Goal: Task Accomplishment & Management: Manage account settings

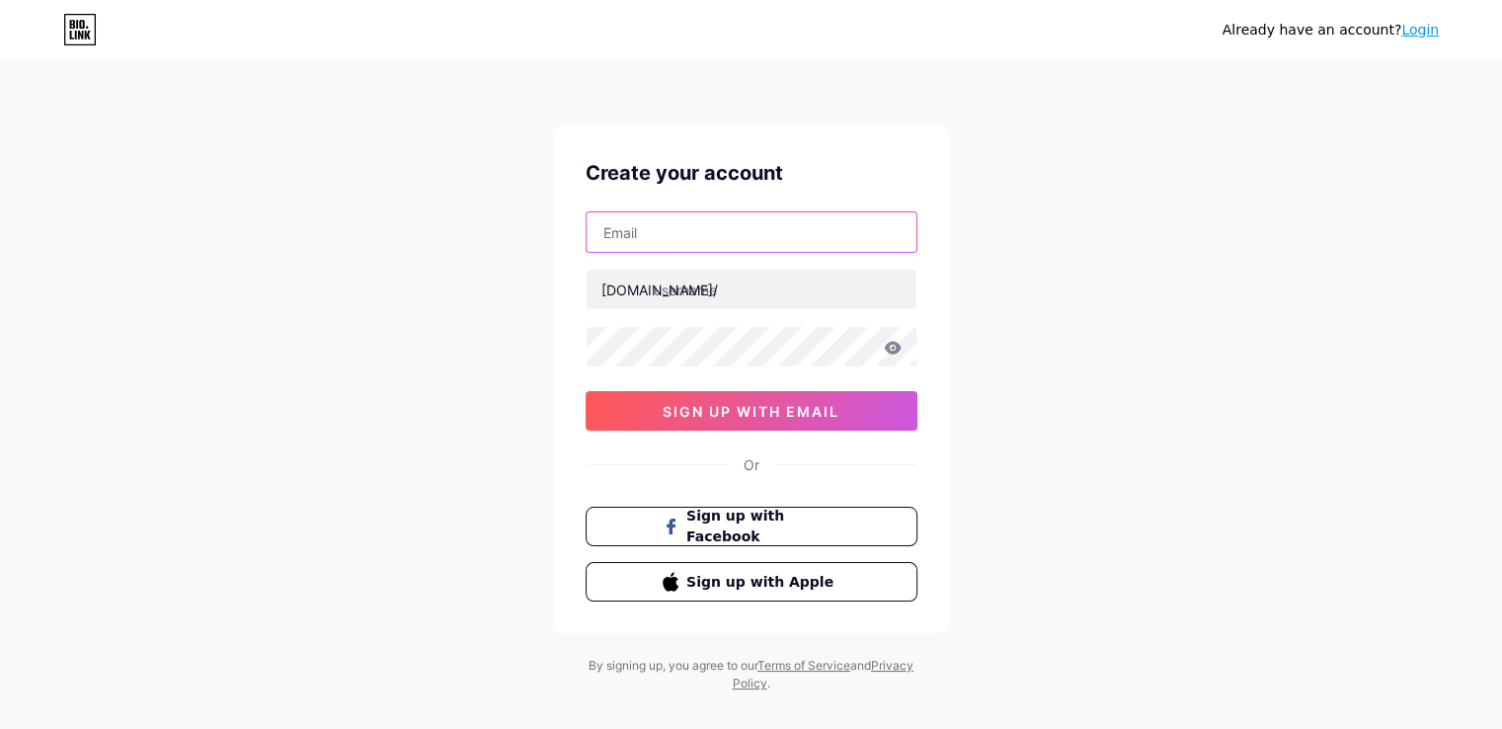
click at [640, 235] on input "text" at bounding box center [752, 232] width 330 height 40
paste input "[EMAIL_ADDRESS][DOMAIN_NAME]"
type input "[EMAIL_ADDRESS][DOMAIN_NAME]"
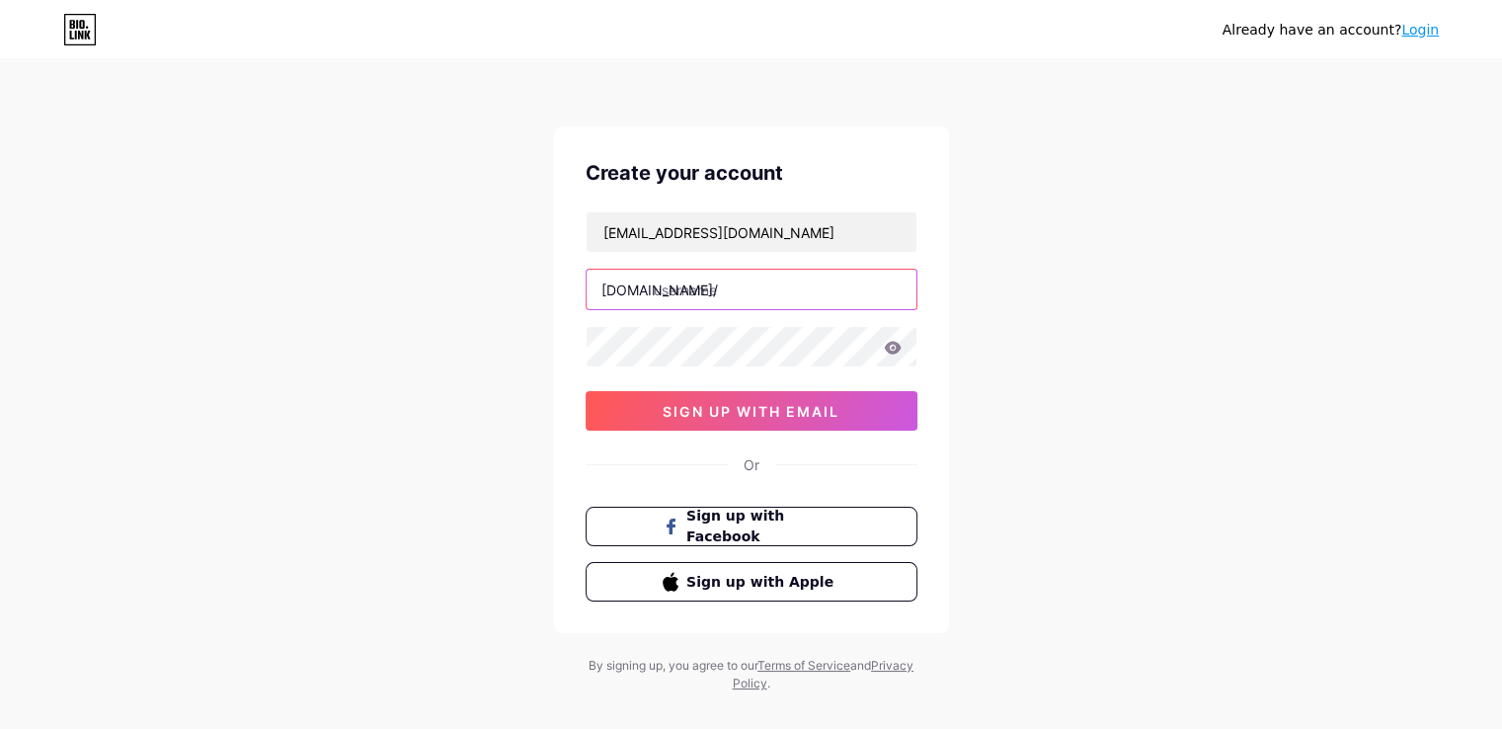
click at [709, 284] on input "text" at bounding box center [752, 290] width 330 height 40
type input "callcenterdoctors"
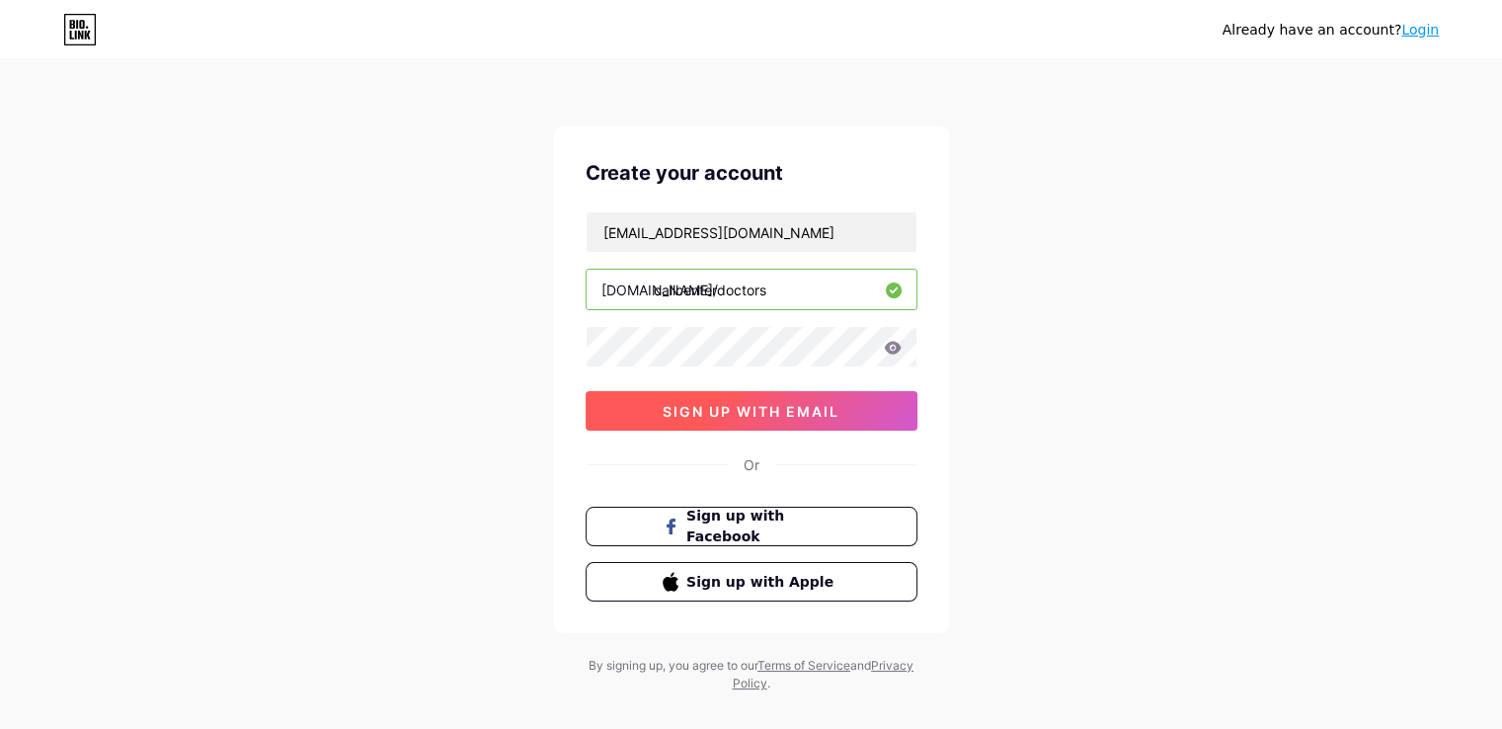
click at [775, 413] on span "sign up with email" at bounding box center [751, 411] width 177 height 17
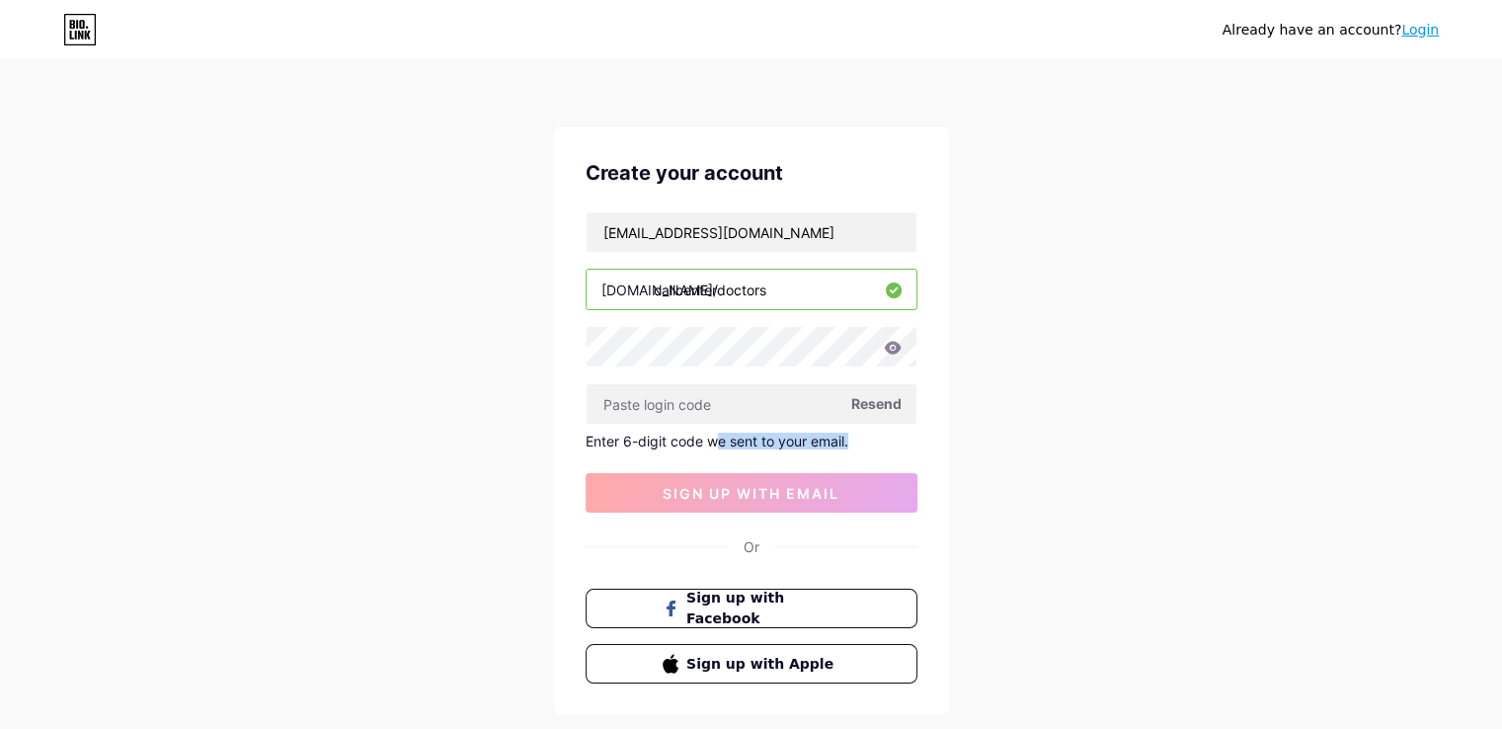
drag, startPoint x: 713, startPoint y: 446, endPoint x: 861, endPoint y: 446, distance: 148.2
click at [861, 446] on div "Enter 6-digit code we sent to your email." at bounding box center [752, 441] width 332 height 17
click at [790, 417] on input "text" at bounding box center [752, 404] width 330 height 40
paste input "803131"
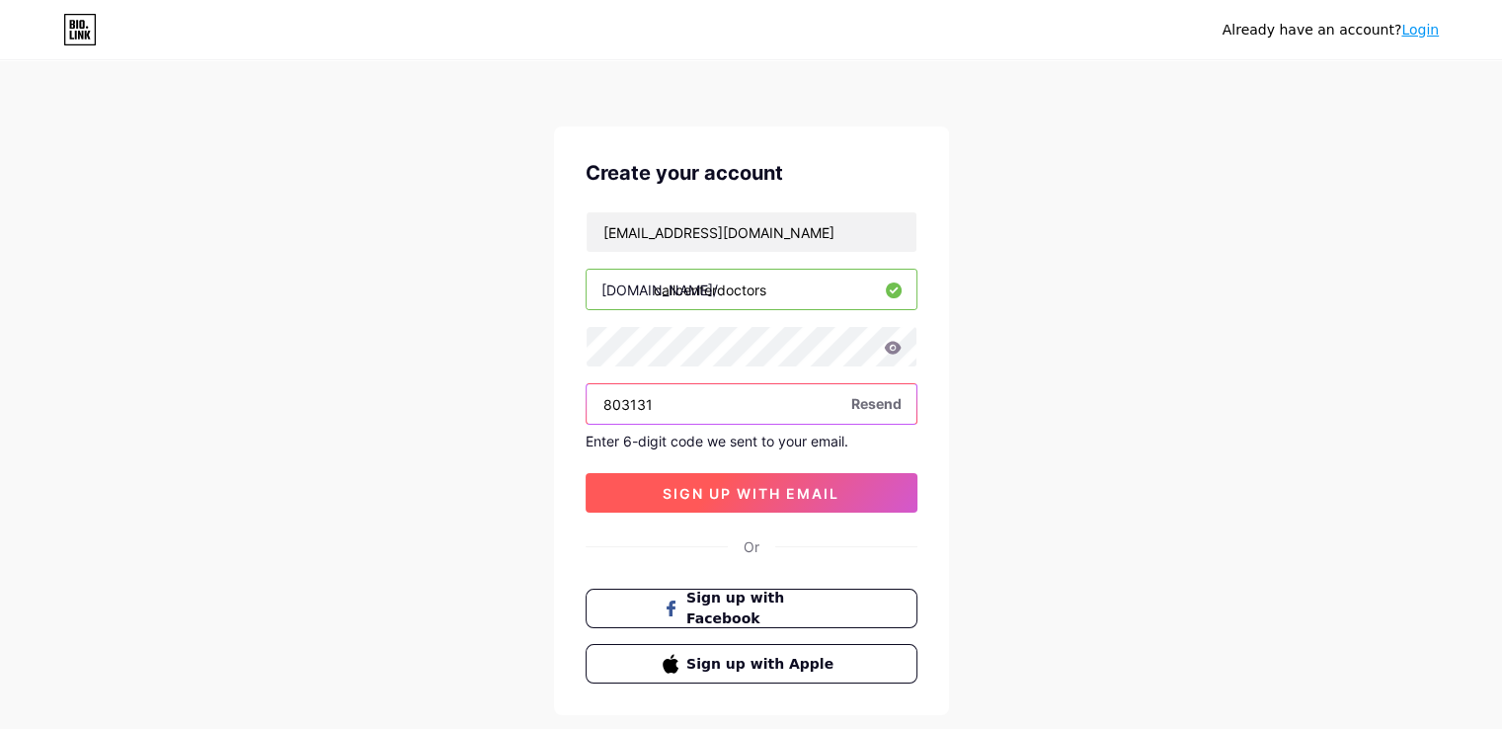
type input "803131"
click at [758, 497] on span "sign up with email" at bounding box center [751, 493] width 177 height 17
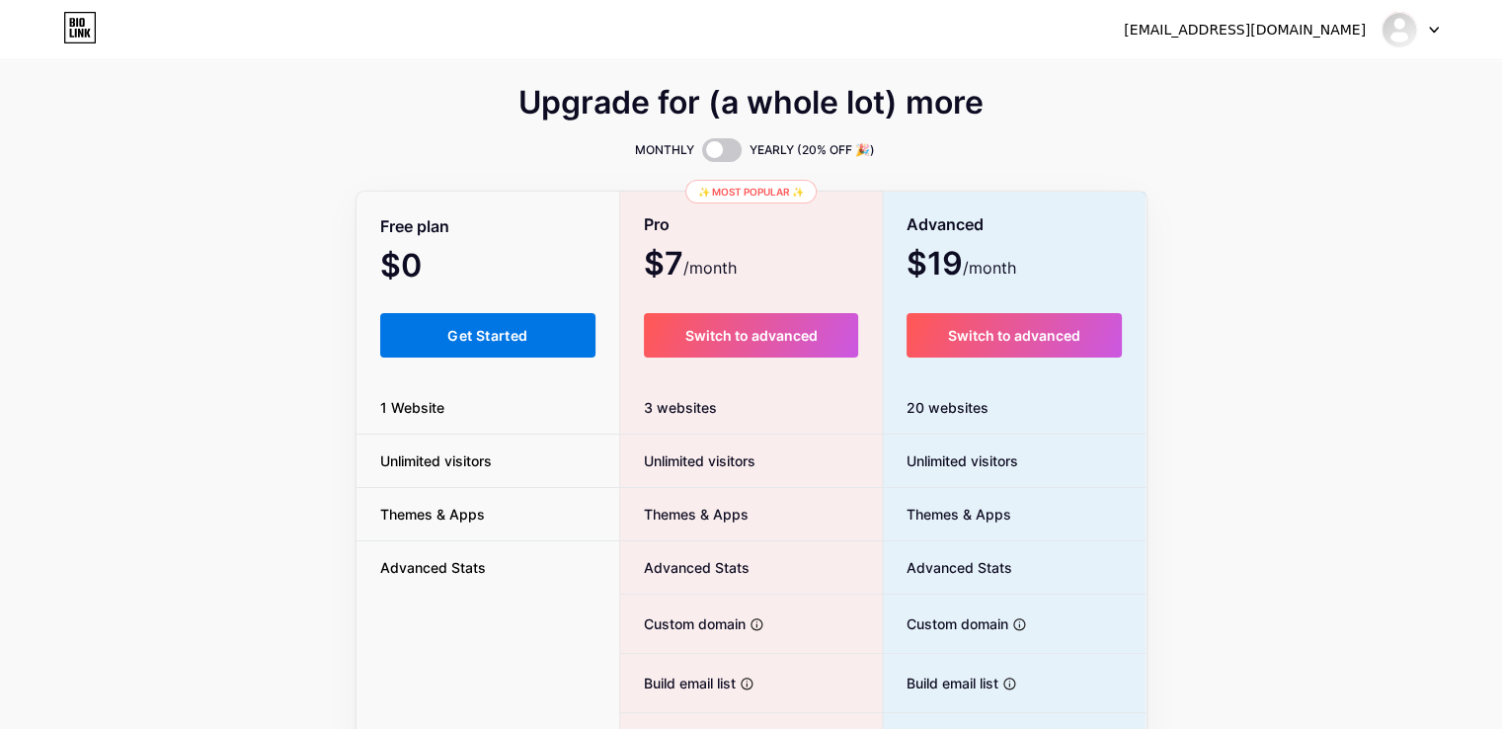
click at [490, 335] on span "Get Started" at bounding box center [487, 335] width 80 height 17
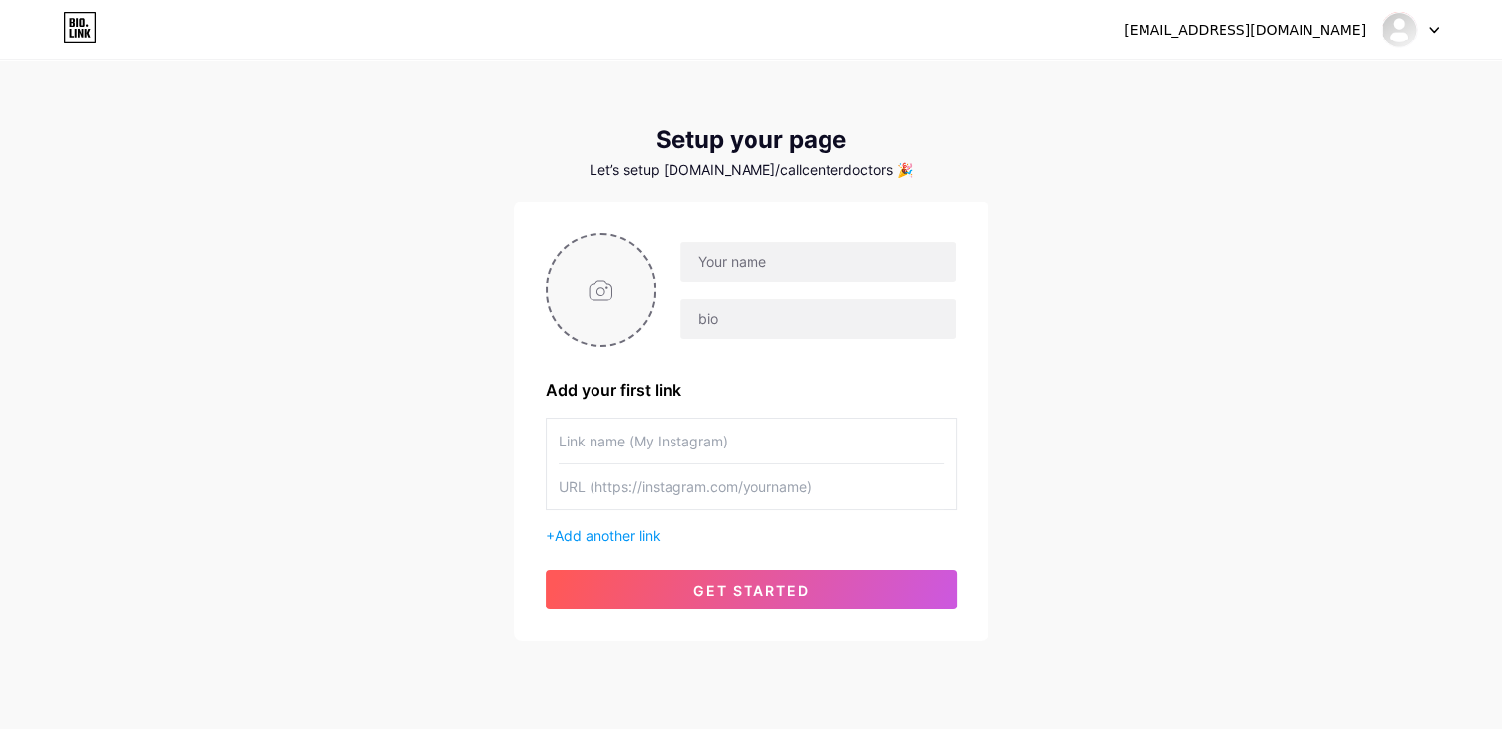
click at [610, 299] on input "file" at bounding box center [601, 290] width 107 height 110
type input "C:\fakepath\The Call Center Doctors.png"
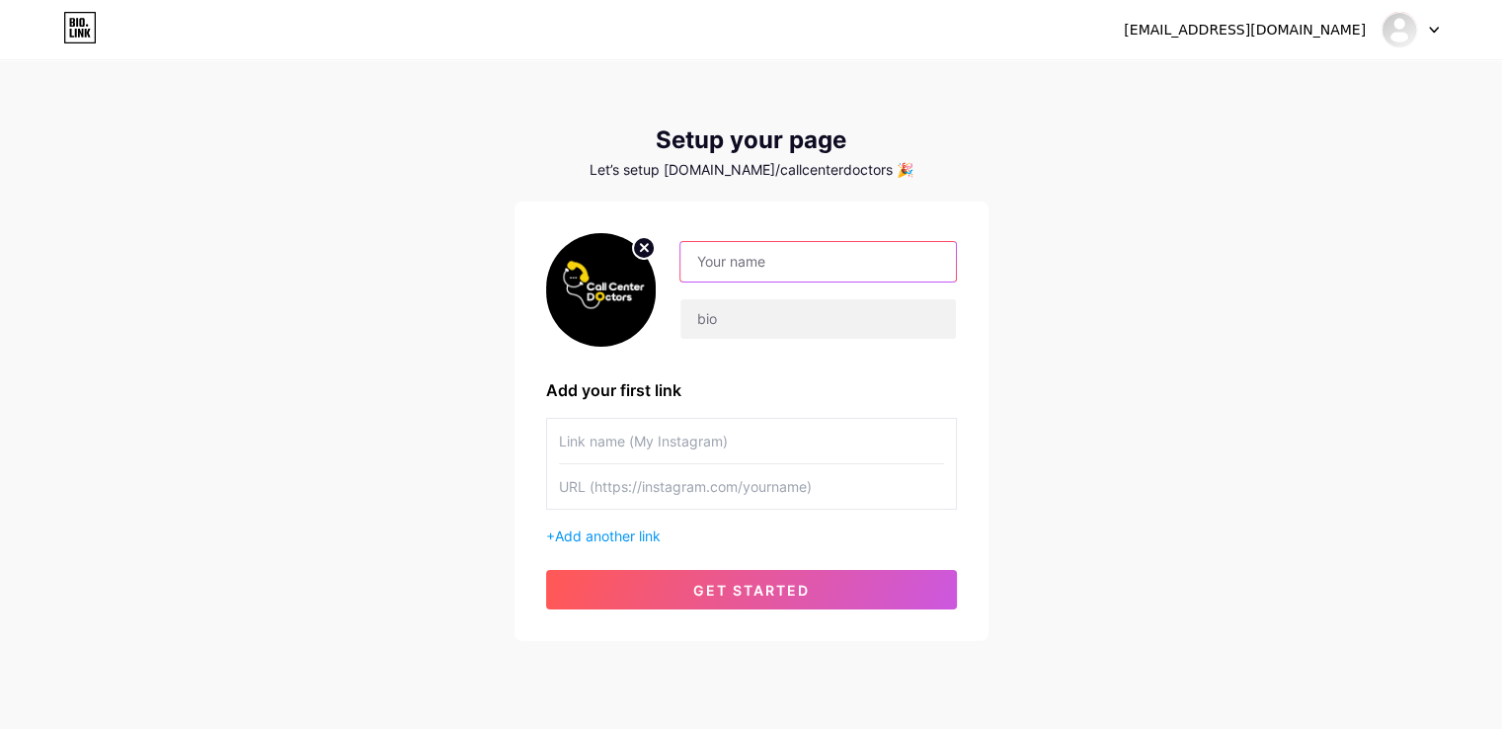
click at [754, 262] on input "text" at bounding box center [818, 262] width 275 height 40
type input "The Call Center Doctors"
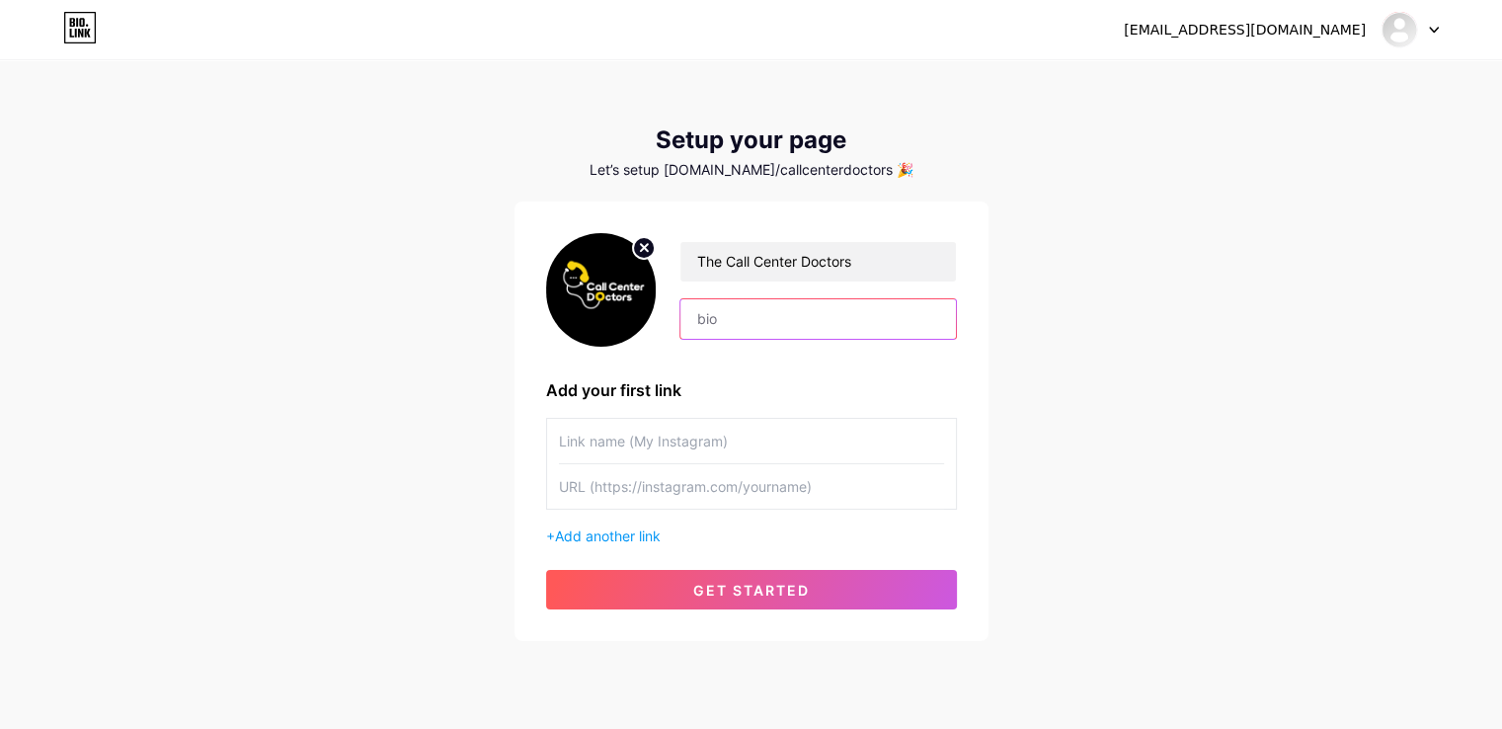
click at [728, 330] on input "text" at bounding box center [818, 319] width 275 height 40
paste input "The Call Center Doctors delivers end-to-end contact center solutions—staffing, …"
type input "The Call Center Doctors delivers end-to-end contact center solutions—staffing, …"
click at [1103, 338] on div "[EMAIL_ADDRESS][DOMAIN_NAME] Dashboard Logout Setup your page Let’s setup [DOMA…" at bounding box center [751, 352] width 1502 height 704
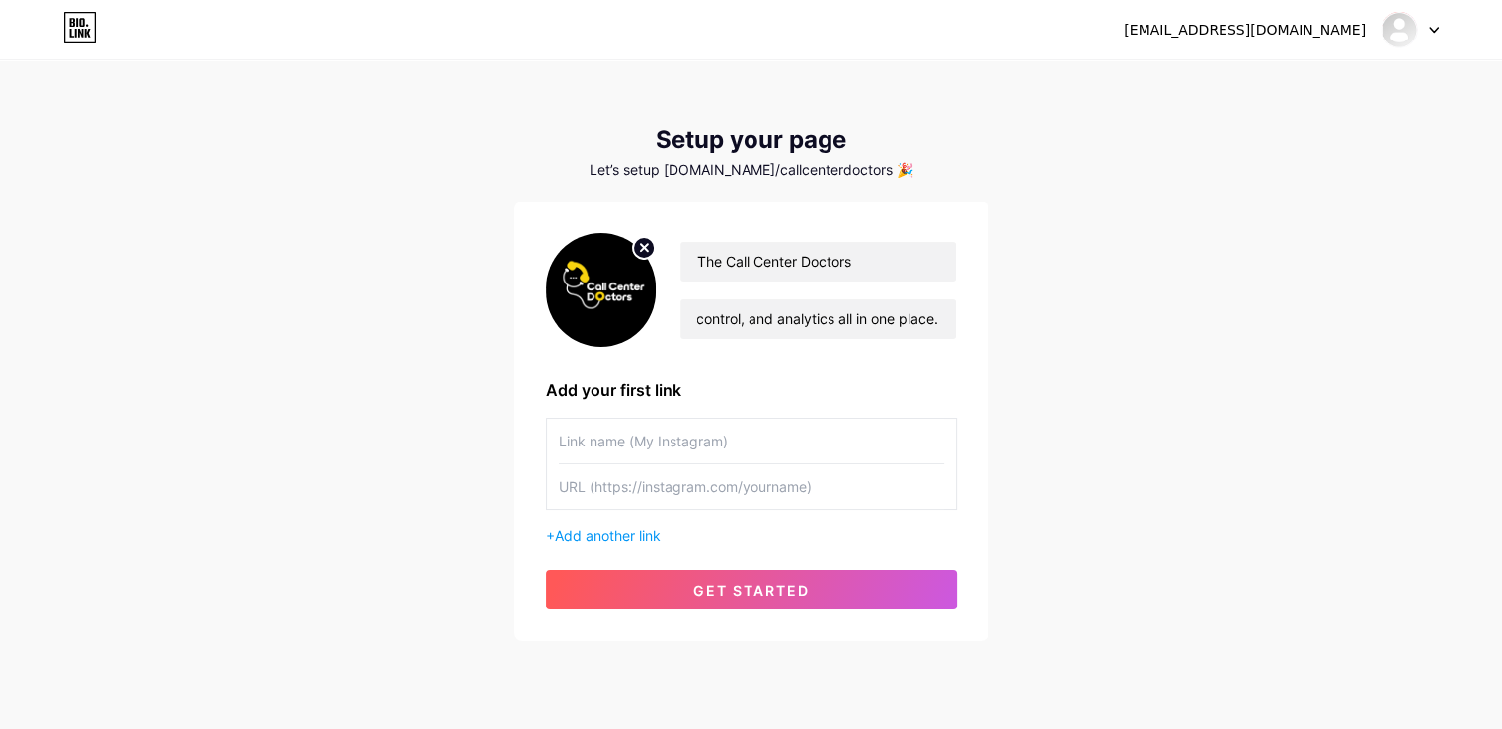
scroll to position [0, 0]
click at [731, 444] on input "text" at bounding box center [751, 441] width 385 height 44
click at [621, 538] on span "Add another link" at bounding box center [608, 535] width 106 height 17
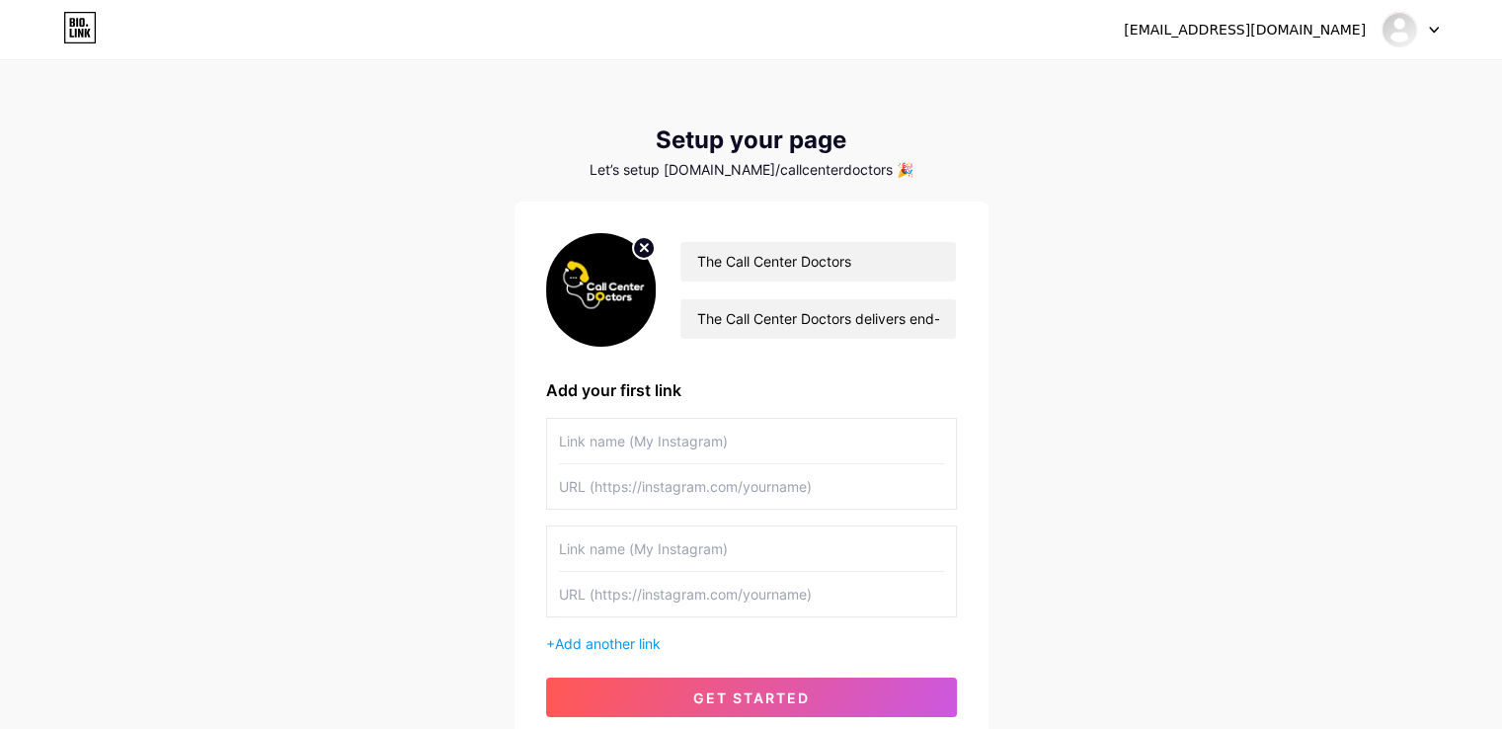
click at [646, 450] on input "text" at bounding box center [751, 441] width 385 height 44
type input "Linkedin"
click at [634, 468] on input "text" at bounding box center [751, 486] width 385 height 44
paste input "[URL][DOMAIN_NAME]"
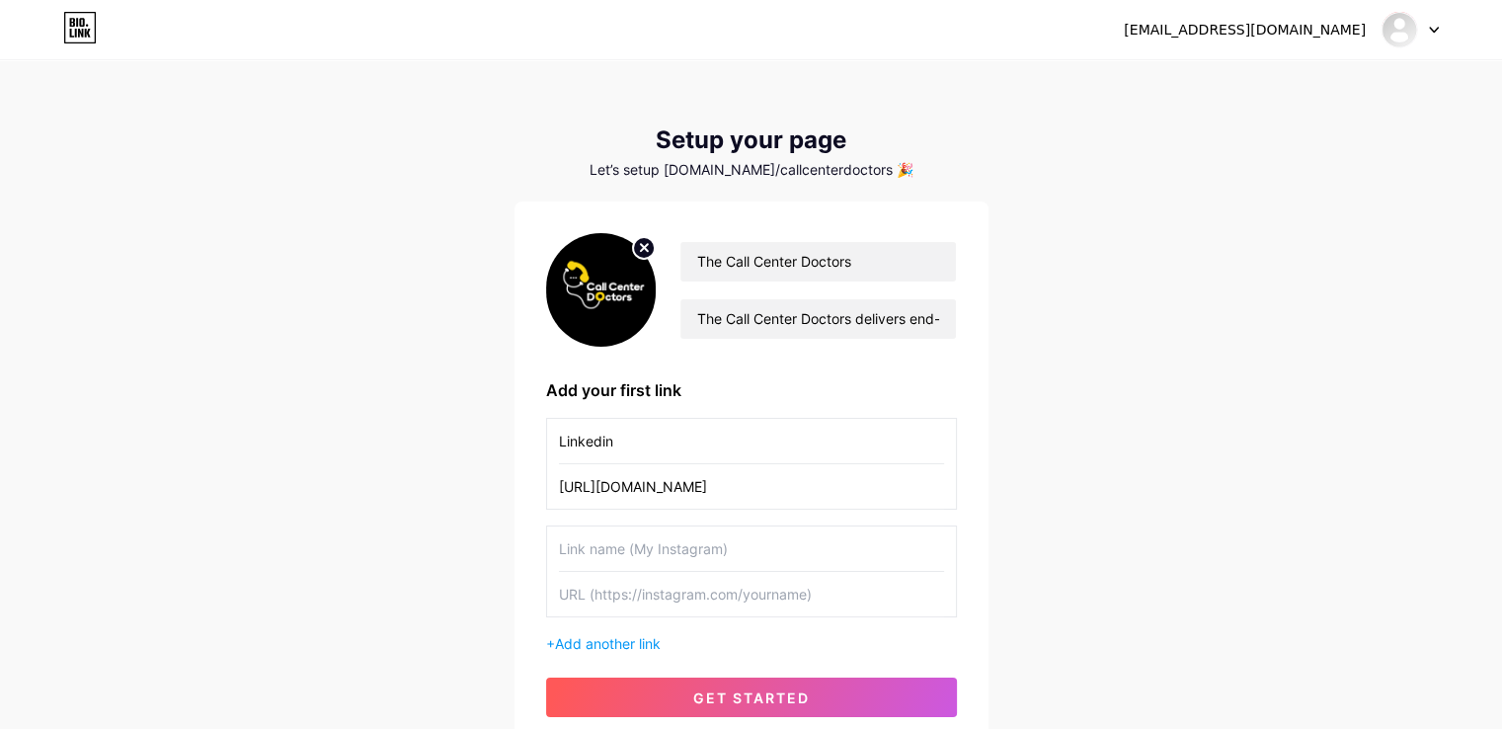
type input "[URL][DOMAIN_NAME]"
click at [659, 550] on input "text" at bounding box center [751, 549] width 385 height 44
type input "Facebook"
click at [647, 592] on input "text" at bounding box center [751, 594] width 385 height 44
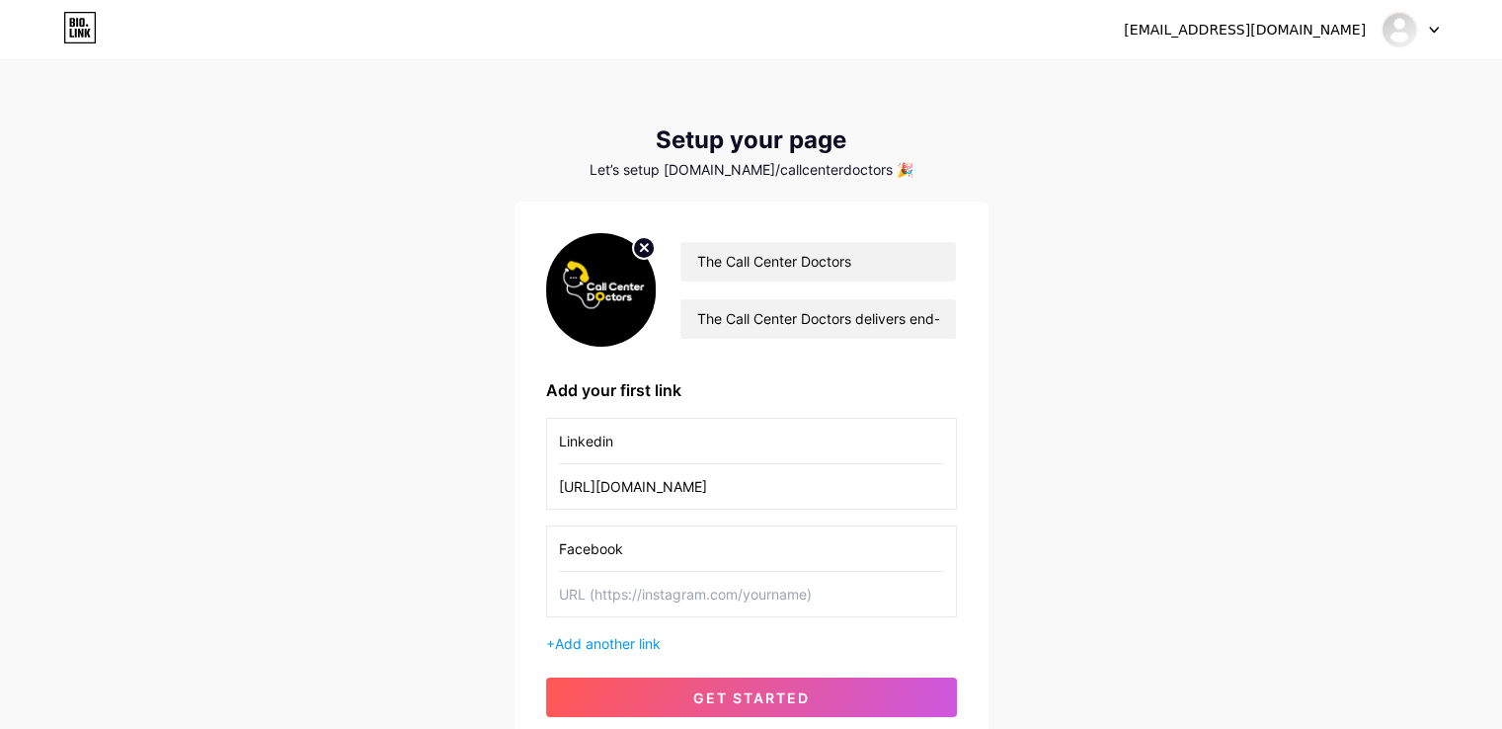
paste input "[URL][DOMAIN_NAME]"
type input "[URL][DOMAIN_NAME]"
click at [1201, 505] on div "[EMAIL_ADDRESS][DOMAIN_NAME] Dashboard Logout Setup your page Let’s setup [DOMA…" at bounding box center [751, 406] width 1502 height 812
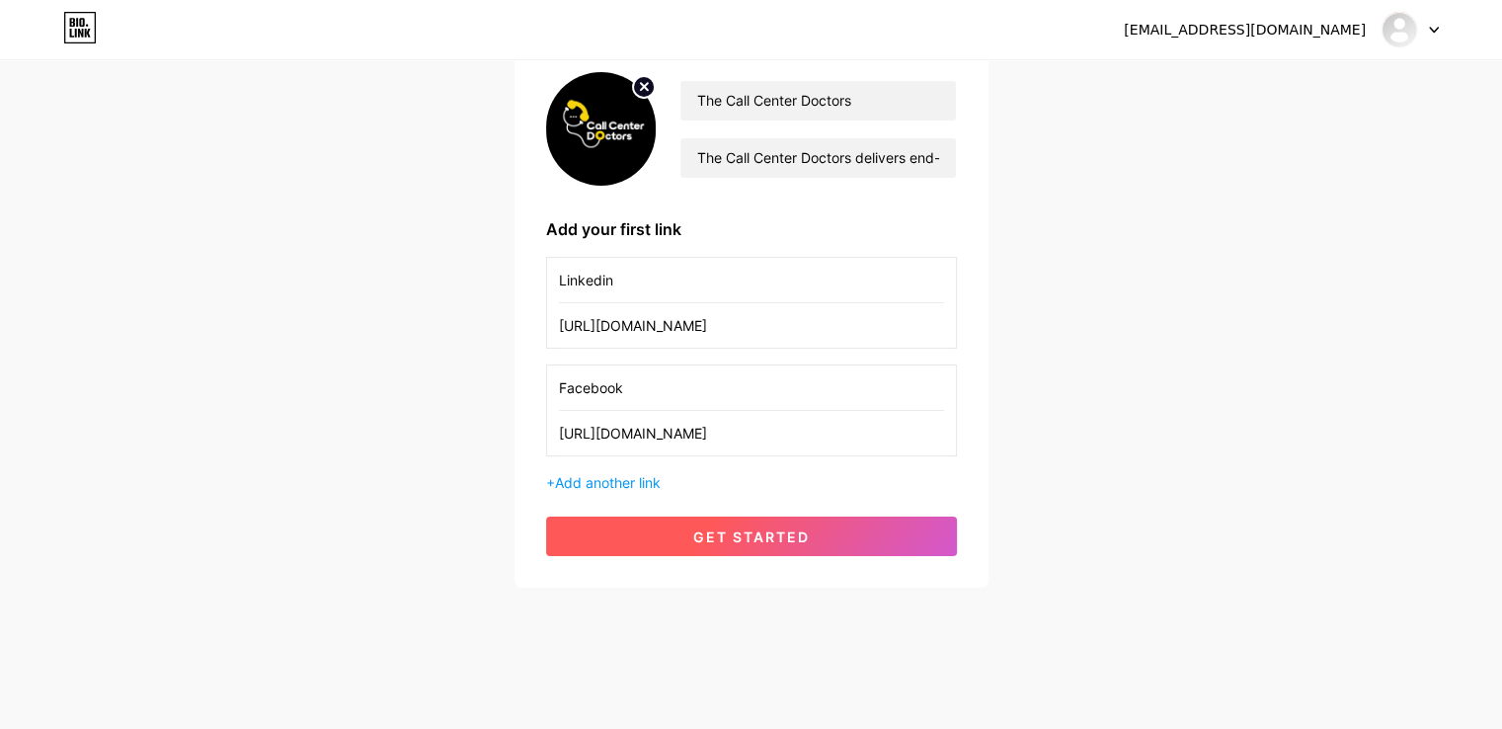
click at [712, 521] on button "get started" at bounding box center [751, 537] width 411 height 40
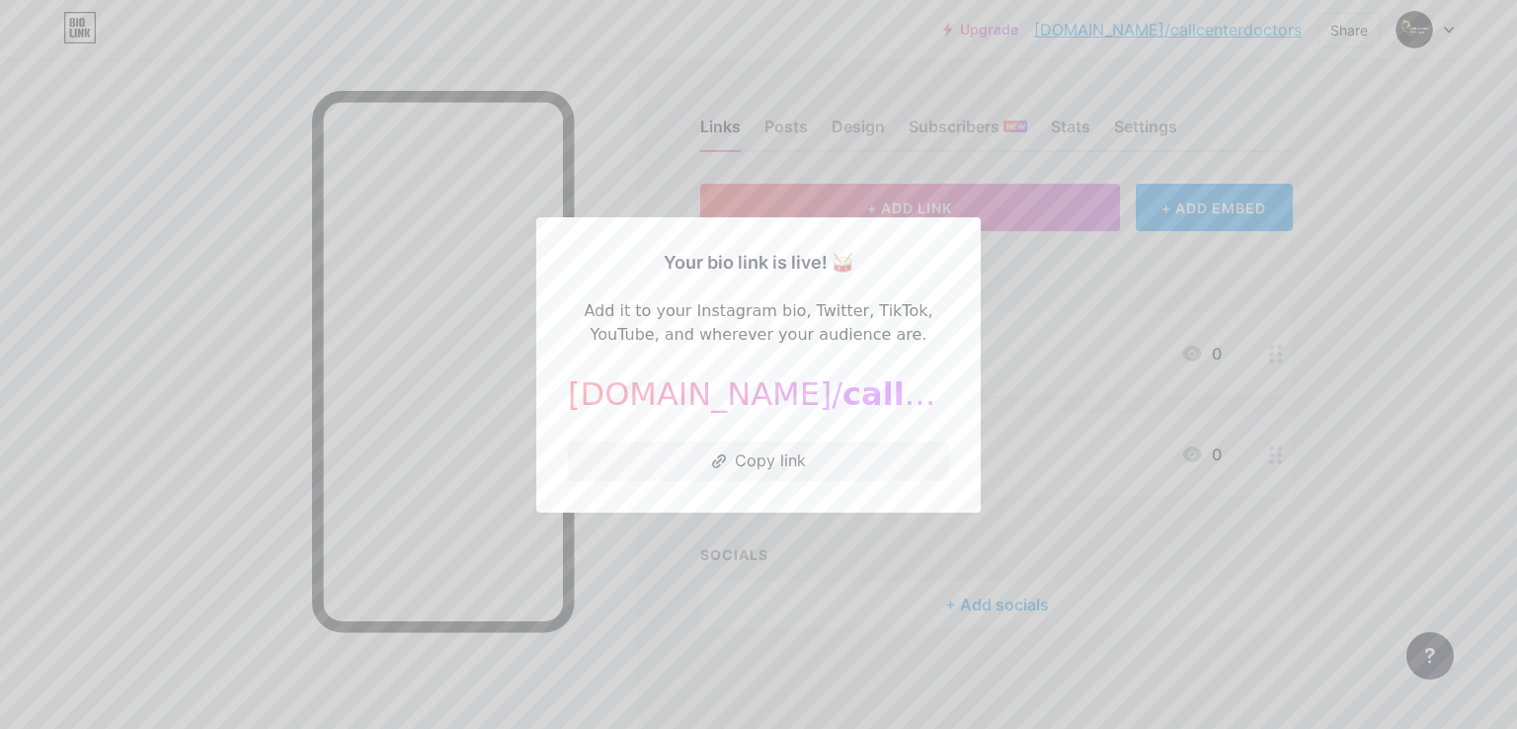
click at [843, 411] on span "callcenterdoctors" at bounding box center [998, 394] width 311 height 38
click at [1016, 262] on div at bounding box center [758, 364] width 1517 height 729
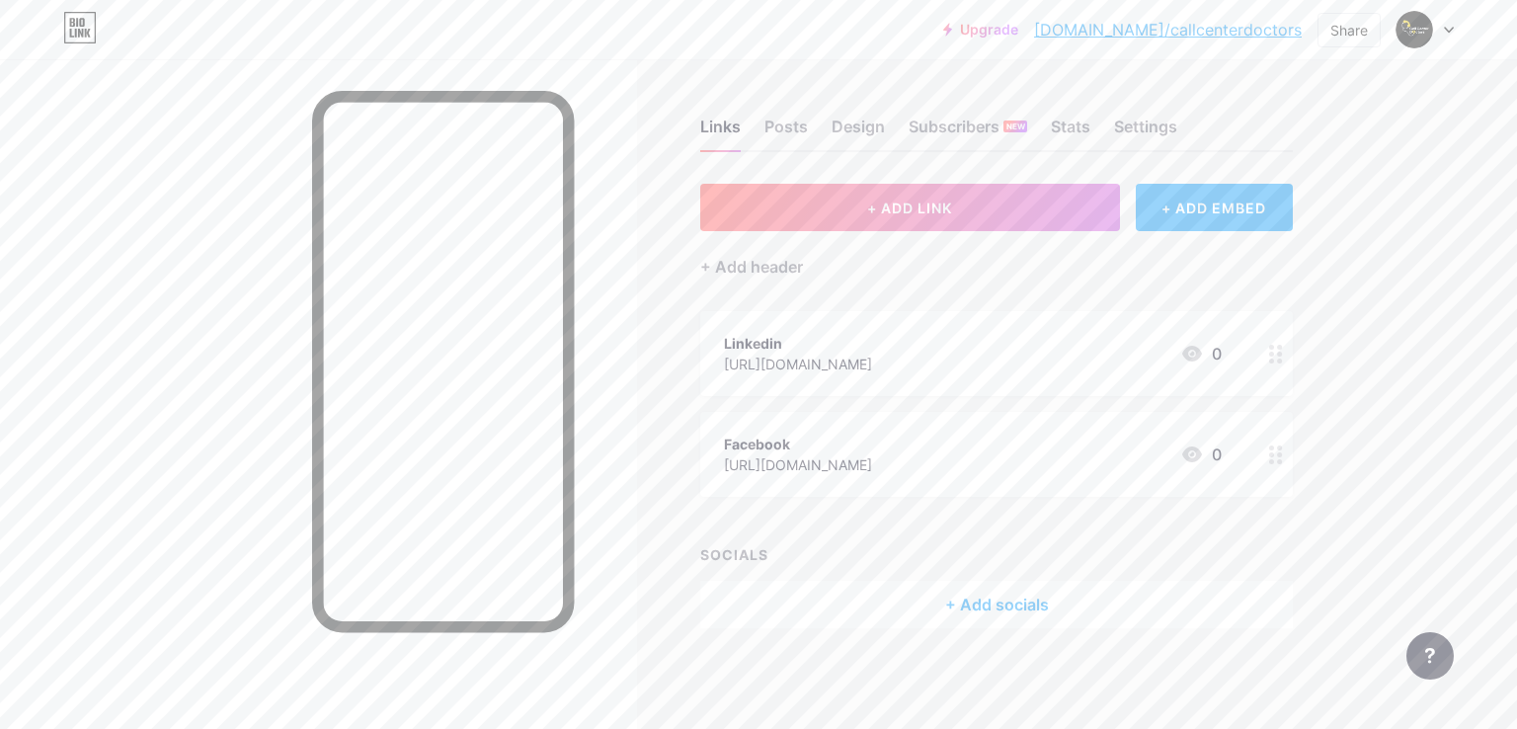
click at [1439, 13] on div at bounding box center [1425, 30] width 57 height 36
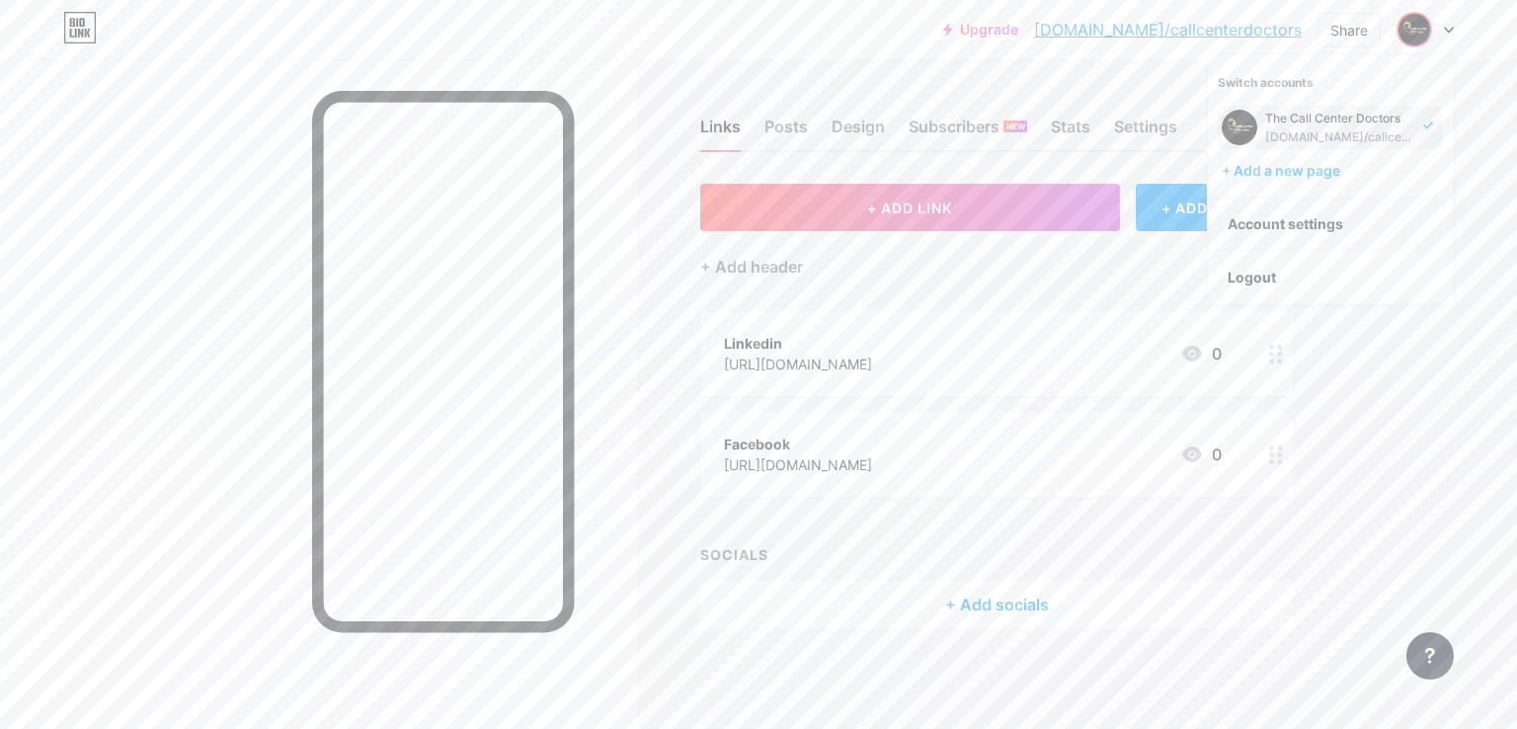
click at [1293, 226] on link "Account settings" at bounding box center [1330, 224] width 245 height 53
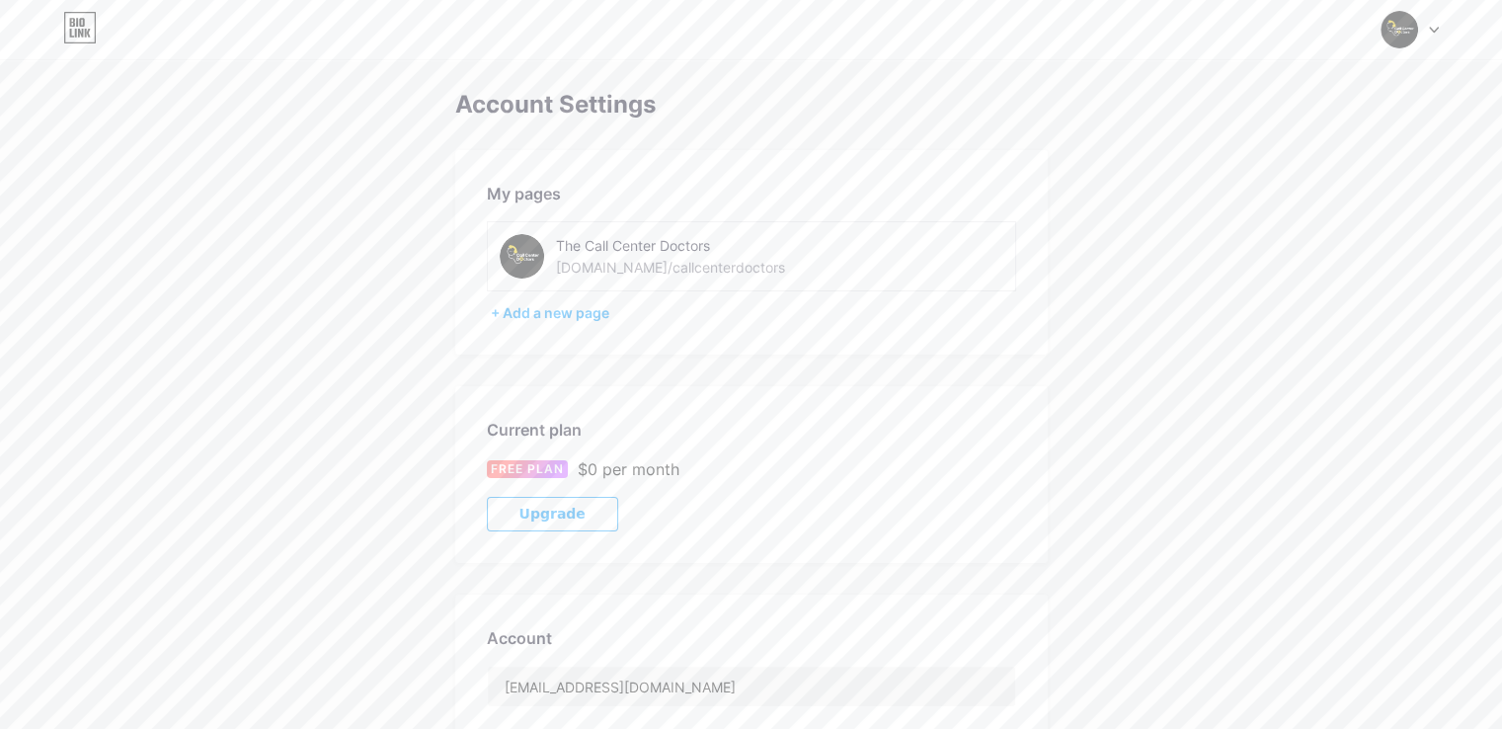
click at [605, 257] on div "[DOMAIN_NAME]/callcenterdoctors" at bounding box center [670, 267] width 229 height 21
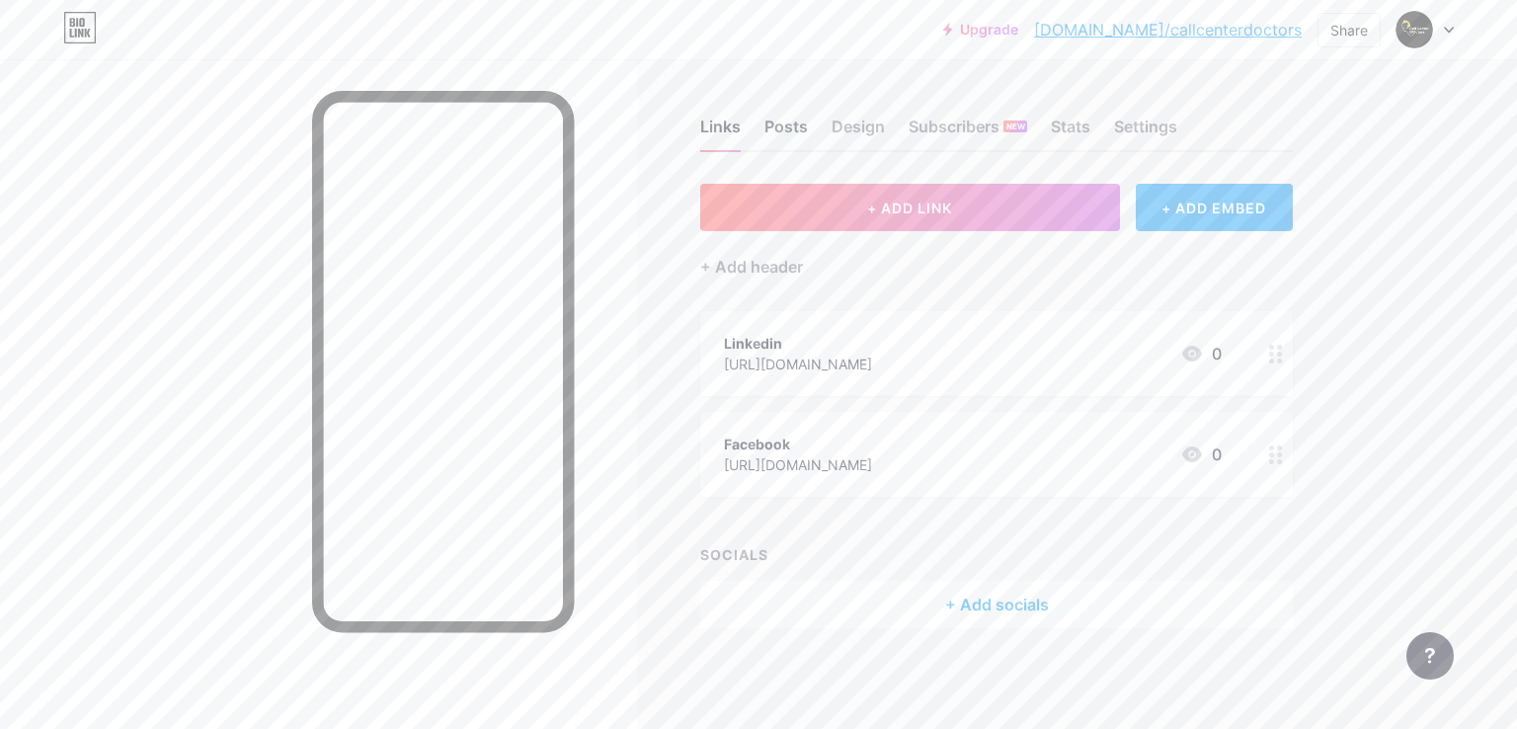
click at [795, 122] on div "Posts" at bounding box center [786, 133] width 43 height 36
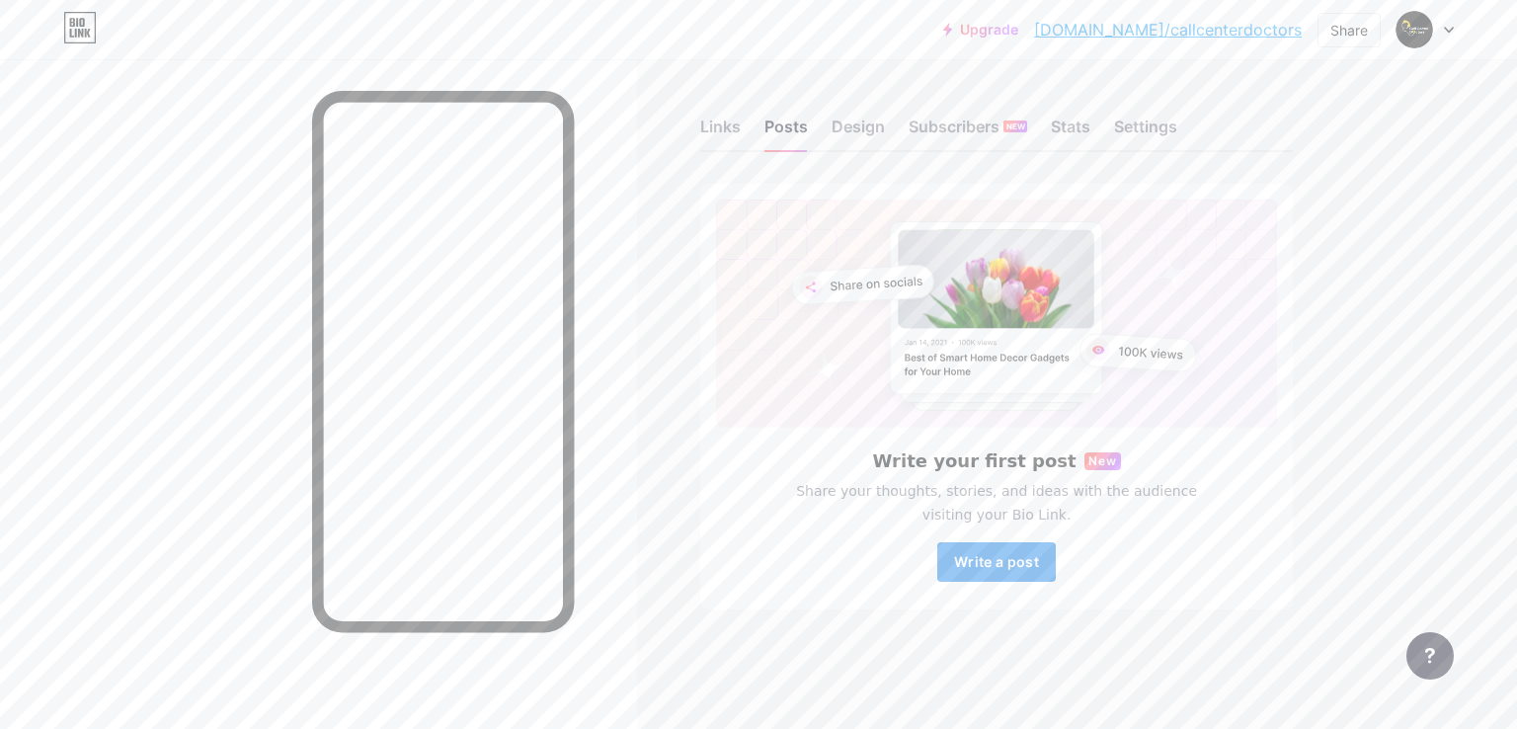
click at [986, 561] on span "Write a post" at bounding box center [996, 561] width 85 height 17
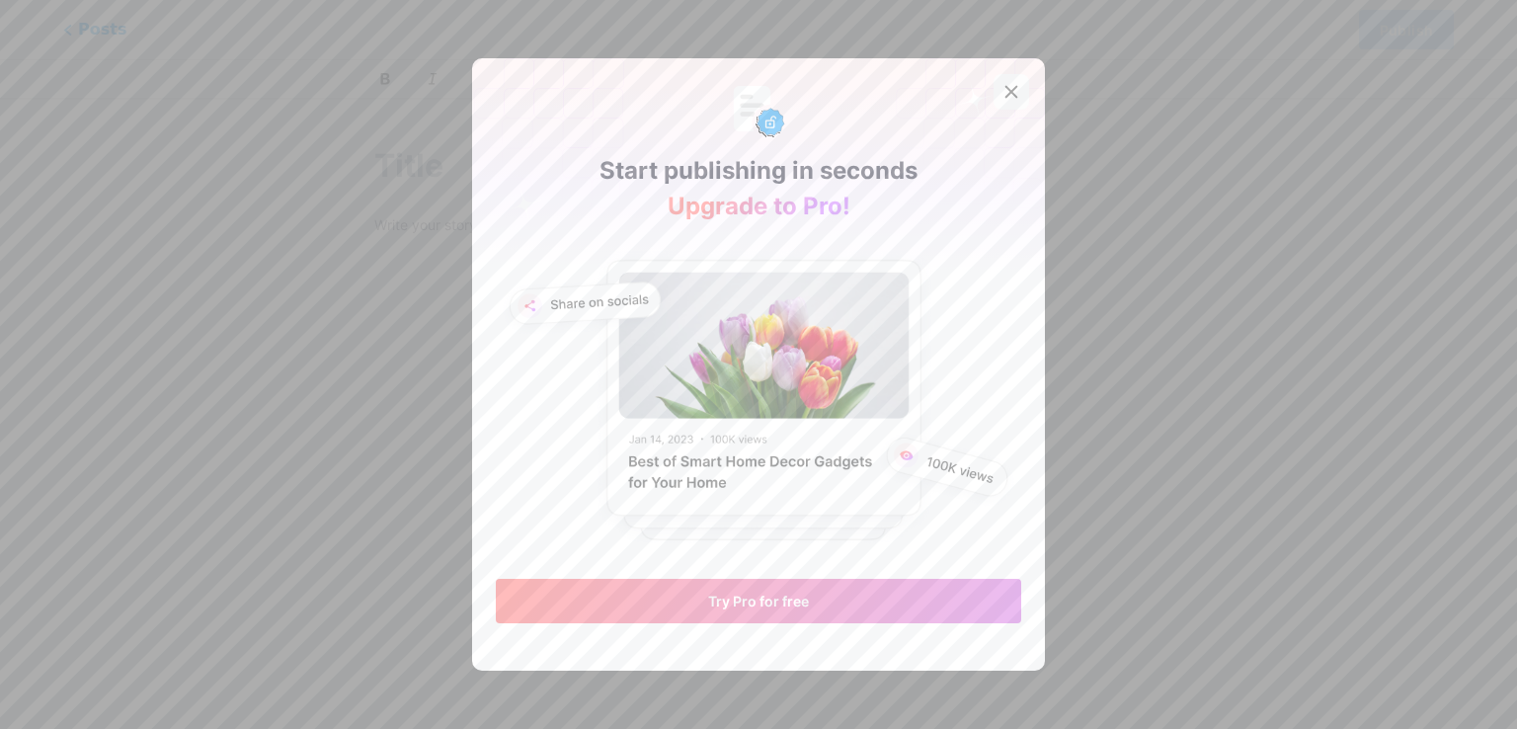
click at [1011, 88] on icon at bounding box center [1012, 92] width 16 height 16
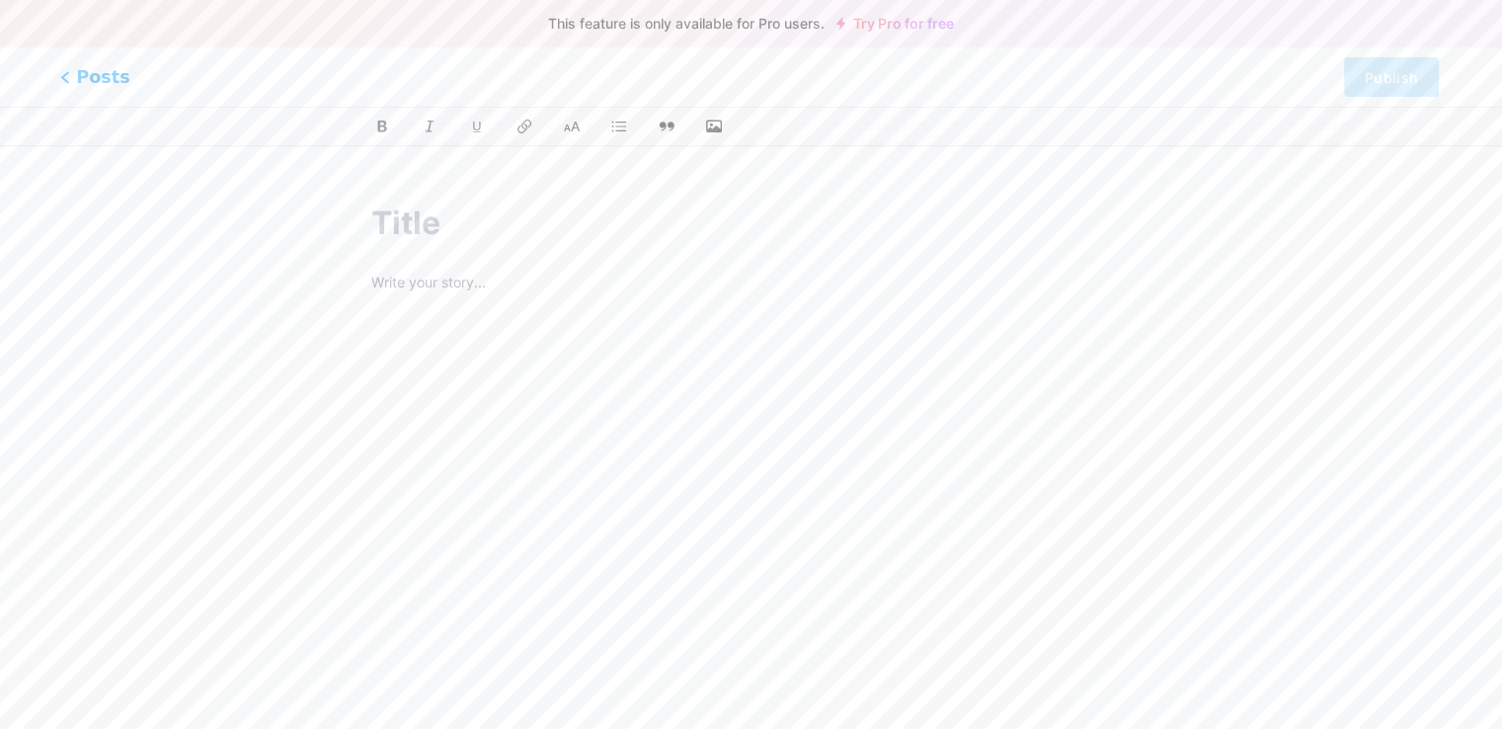
click at [77, 83] on span "Posts" at bounding box center [95, 77] width 70 height 26
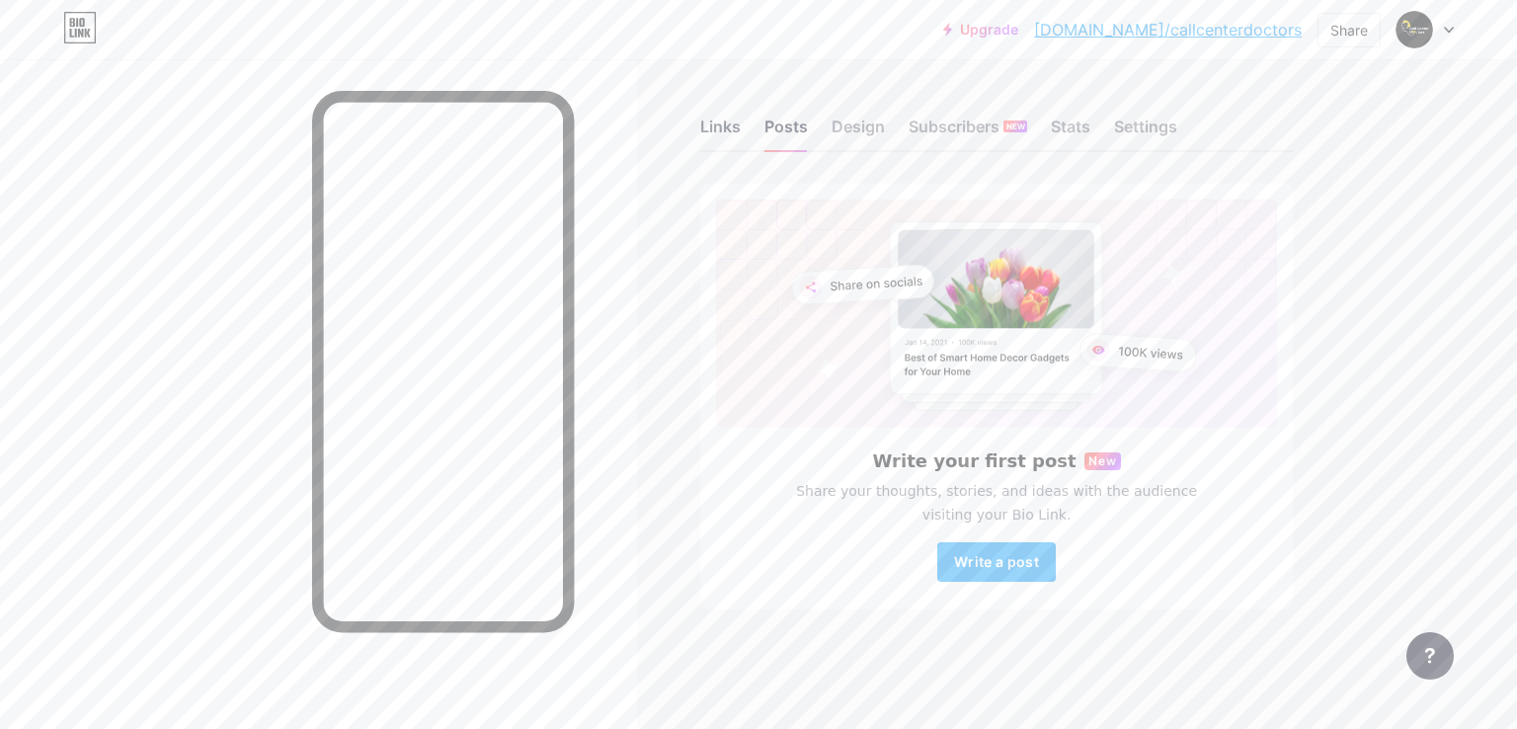
click at [729, 128] on div "Links" at bounding box center [720, 133] width 41 height 36
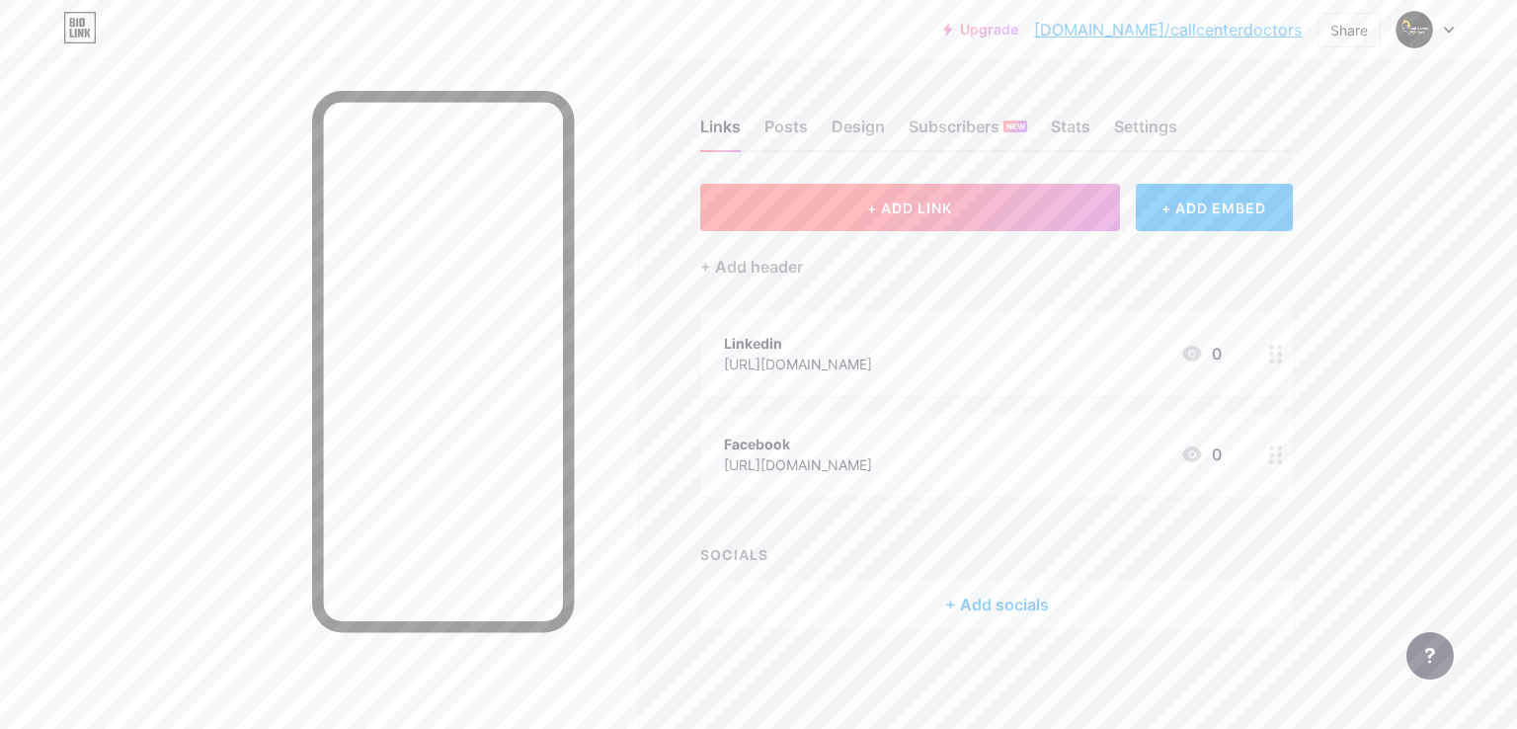
click at [927, 206] on span "+ ADD LINK" at bounding box center [909, 208] width 85 height 17
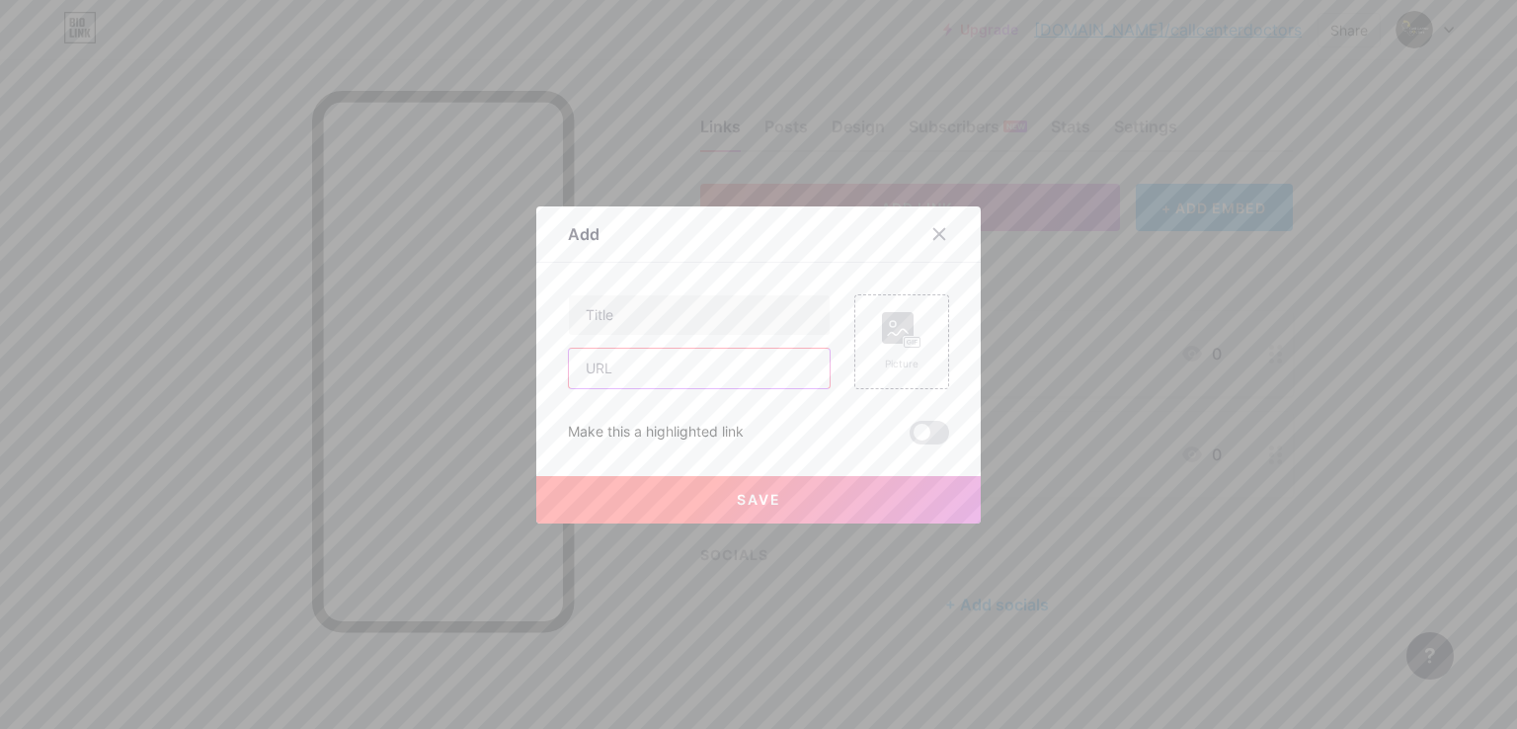
click at [625, 354] on input "text" at bounding box center [699, 369] width 261 height 40
paste input "[URL][DOMAIN_NAME]"
type input "[URL][DOMAIN_NAME]"
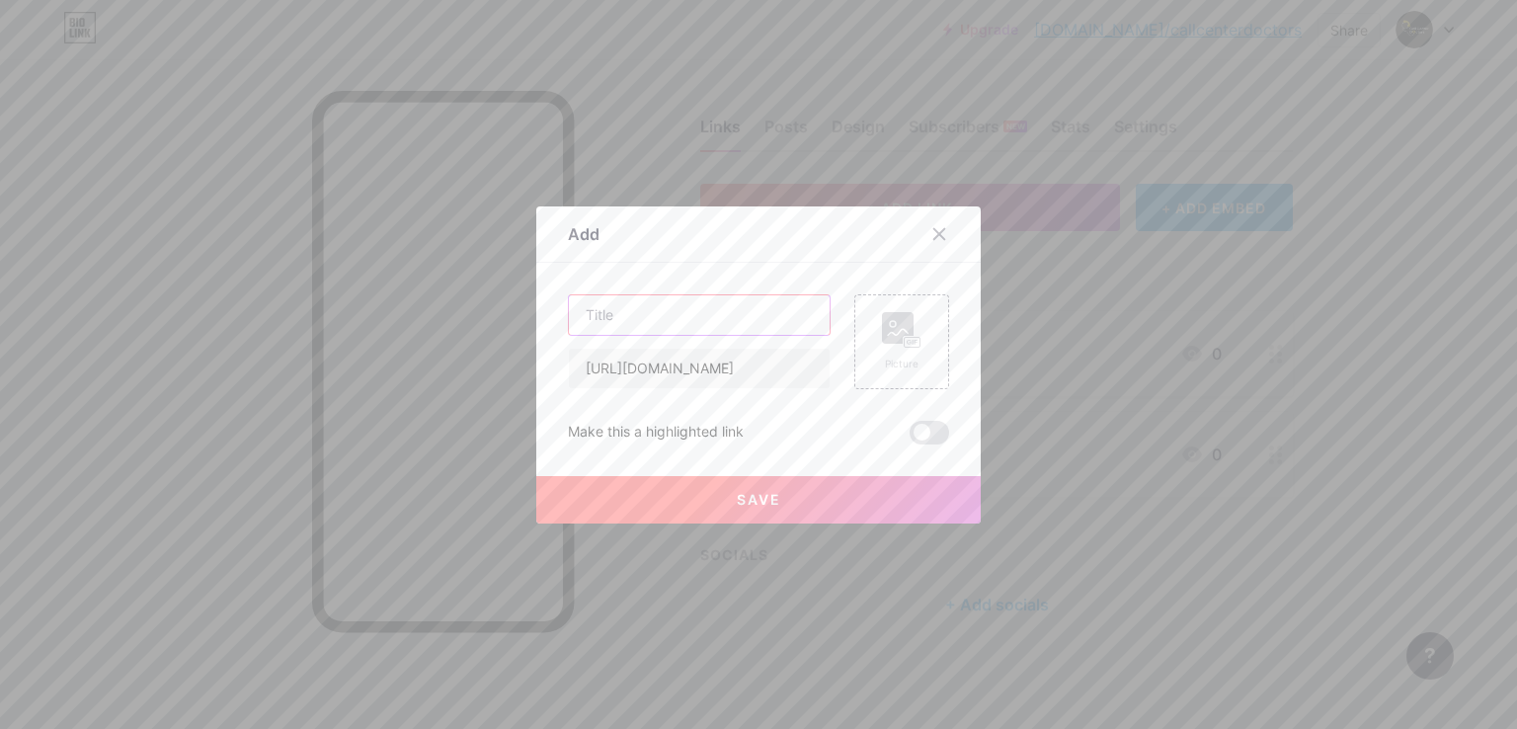
click at [624, 325] on input "text" at bounding box center [699, 315] width 261 height 40
paste input "Meet The Call Center Doctors: Masters of Outsourcing Success"
type input "Meet The Call Center Doctors: Masters of Outsourcing Success"
click at [893, 337] on rect at bounding box center [898, 328] width 32 height 32
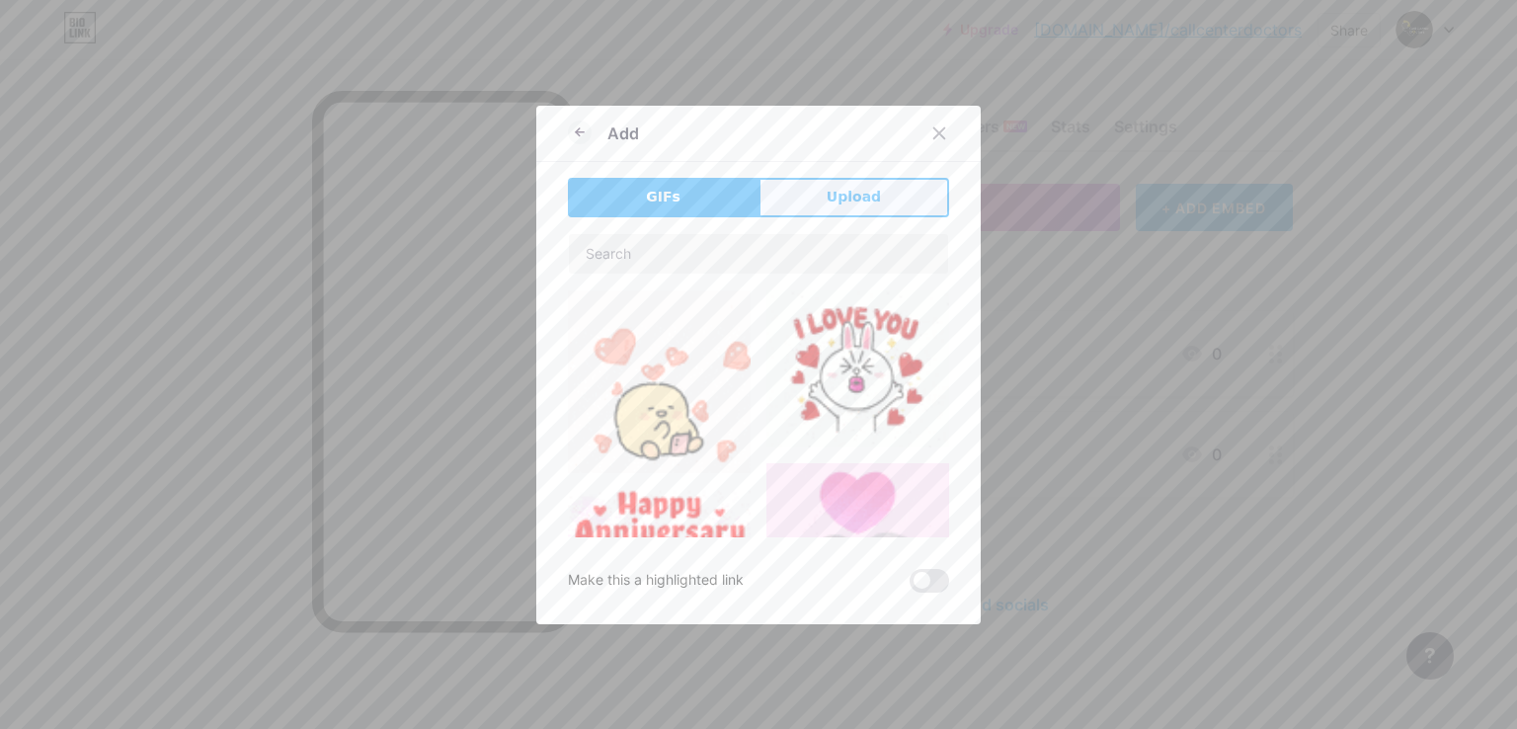
click at [863, 202] on span "Upload" at bounding box center [854, 197] width 54 height 21
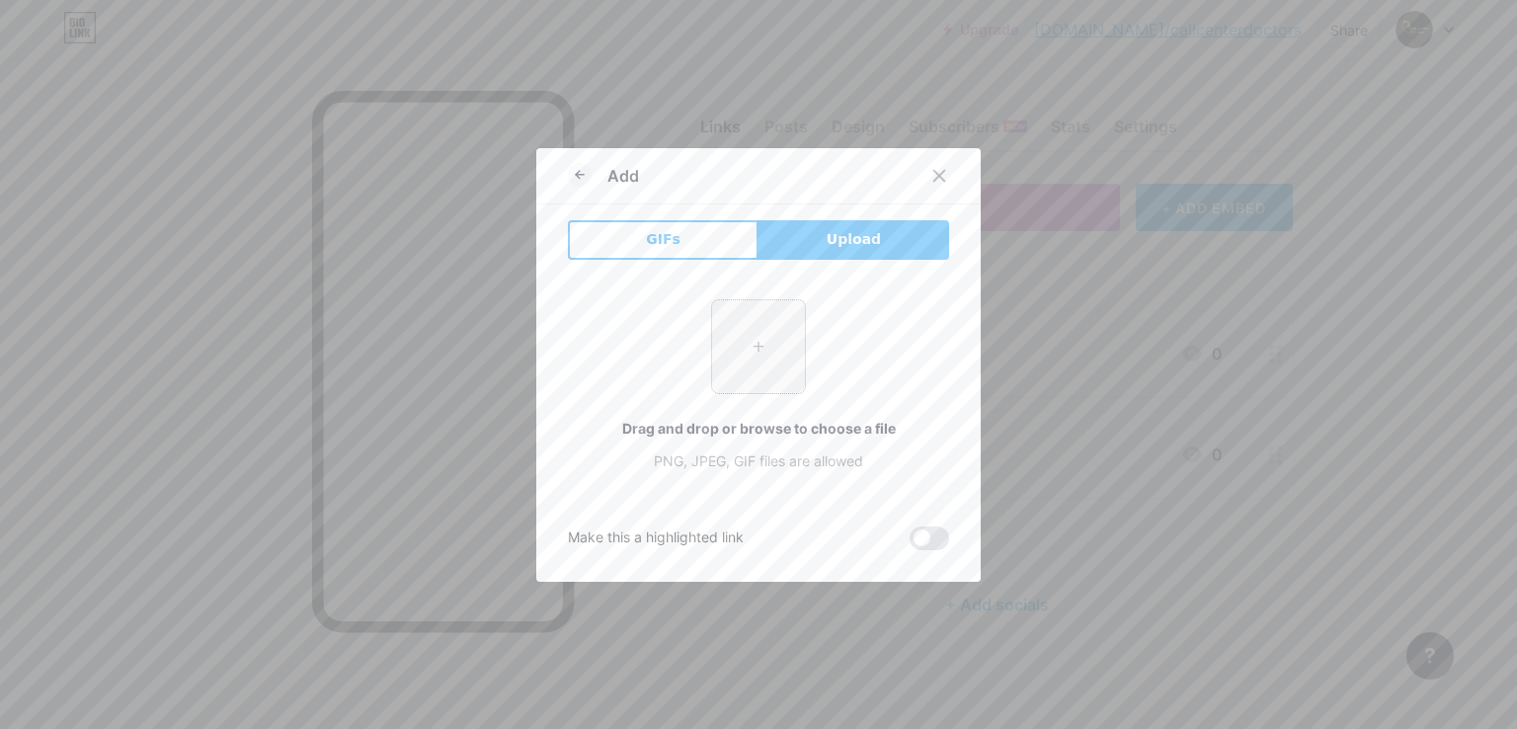
click at [778, 357] on input "file" at bounding box center [758, 346] width 93 height 93
click at [616, 345] on div "+ Drag and drop or browse to choose a file PNG, JPEG, GIF files are allowed" at bounding box center [758, 385] width 381 height 172
click at [744, 318] on input "file" at bounding box center [758, 346] width 93 height 93
type input "C:\fakepath\people-working-call-center.jpg"
click at [933, 173] on icon at bounding box center [940, 176] width 16 height 16
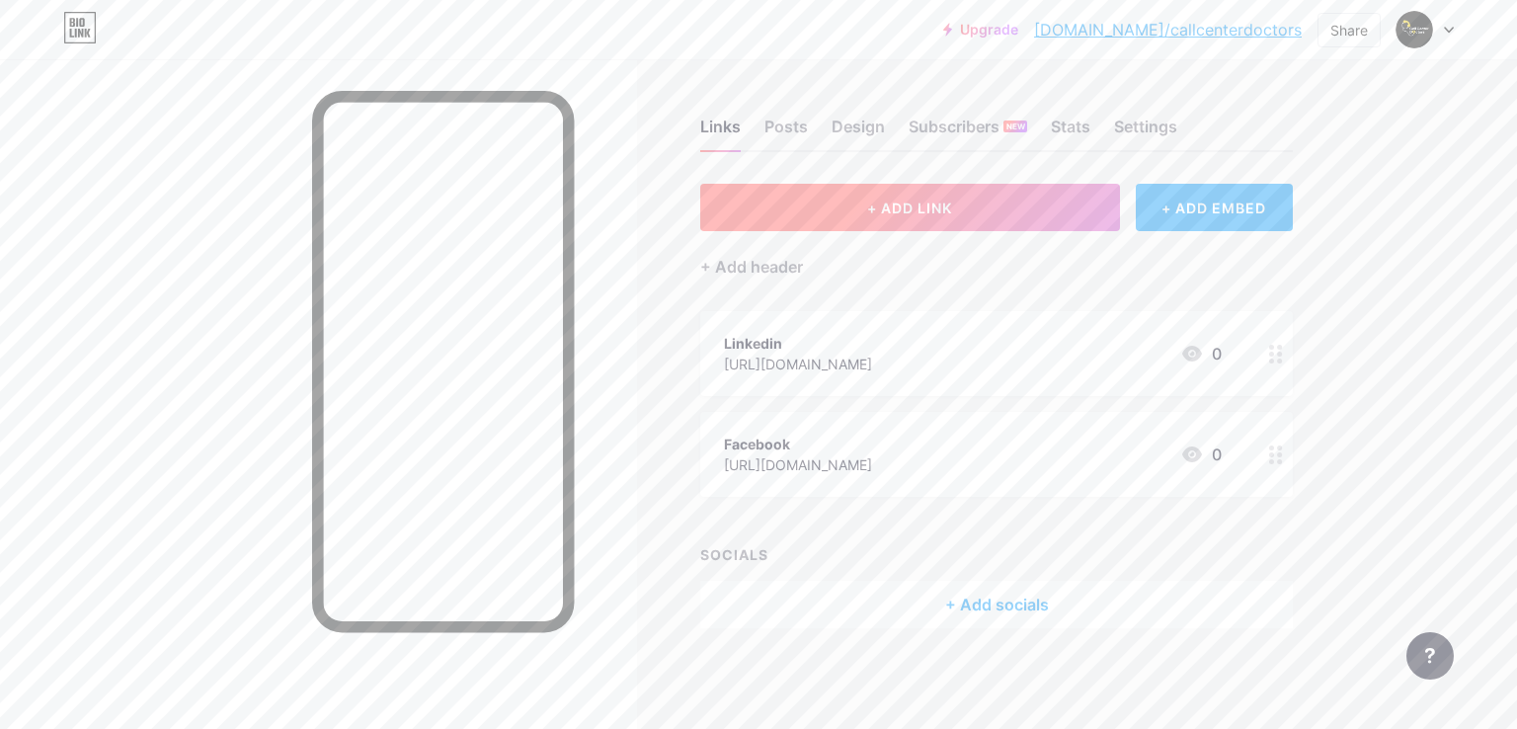
click at [958, 221] on button "+ ADD LINK" at bounding box center [910, 207] width 420 height 47
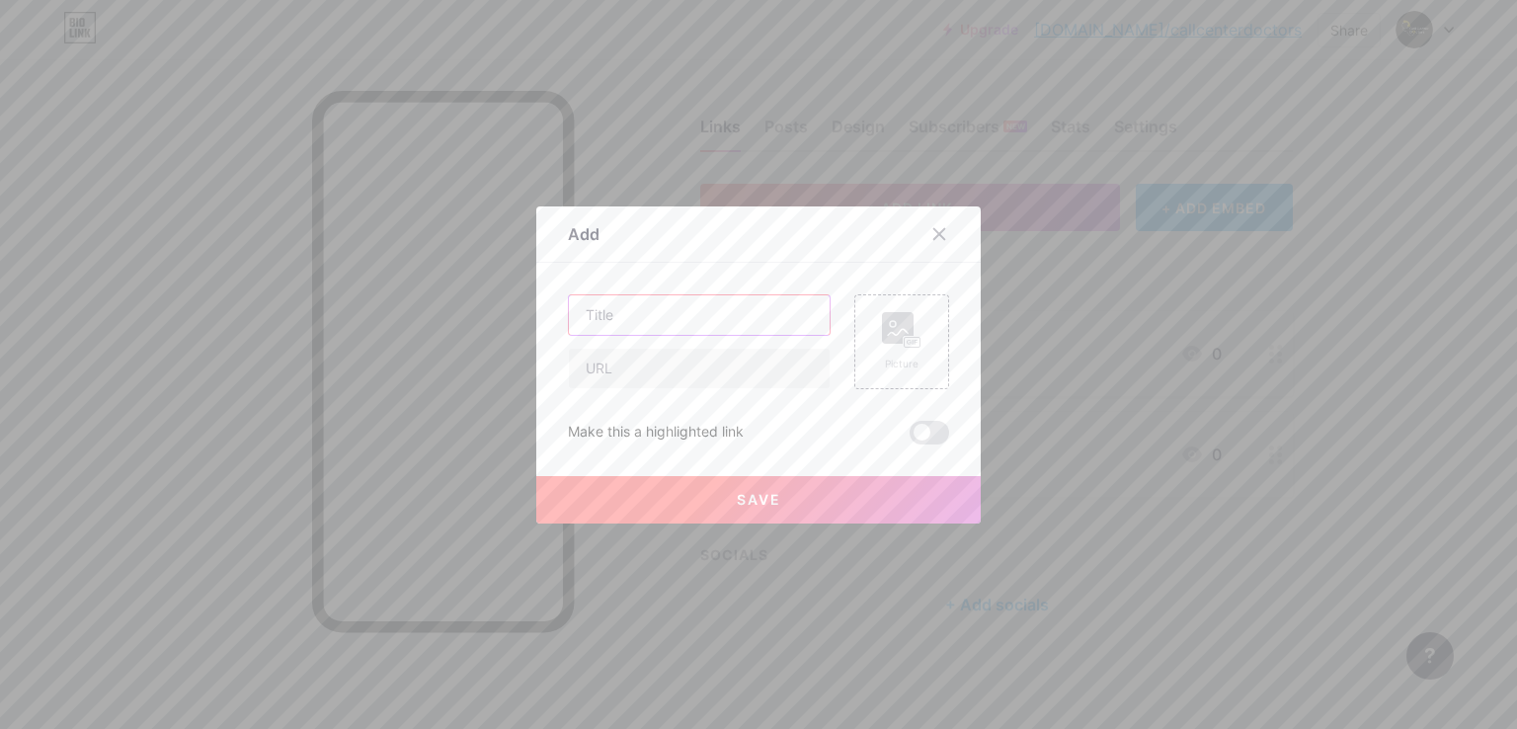
click at [678, 318] on input "text" at bounding box center [699, 315] width 261 height 40
click at [667, 376] on input "text" at bounding box center [699, 369] width 261 height 40
paste input "[URL][DOMAIN_NAME]"
type input "[URL][DOMAIN_NAME]"
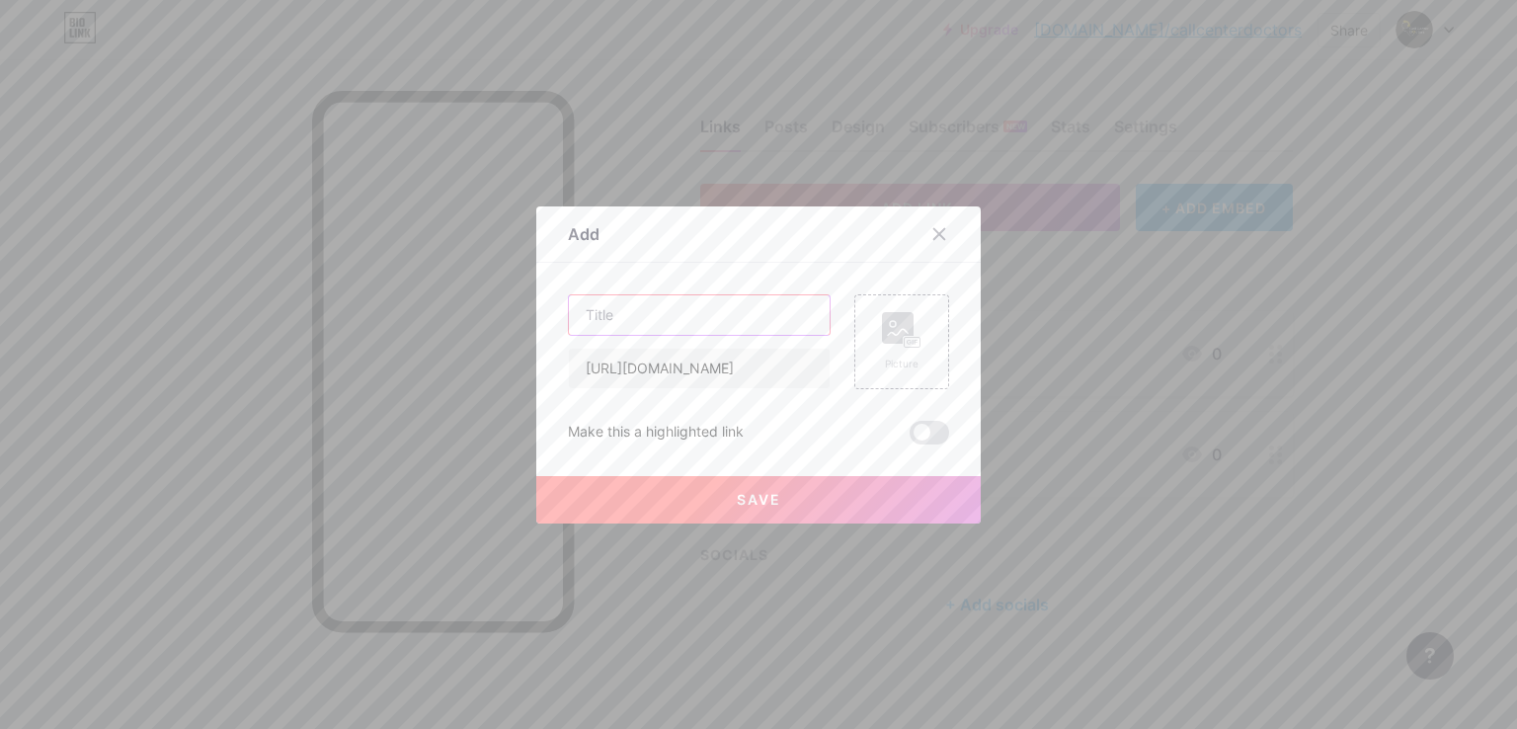
click at [648, 307] on input "text" at bounding box center [699, 315] width 261 height 40
paste input "Meet The Call Center Doctors: Masters of Outsourcing Success"
type input "Meet The Call Center Doctors: Masters of Outsourcing Success"
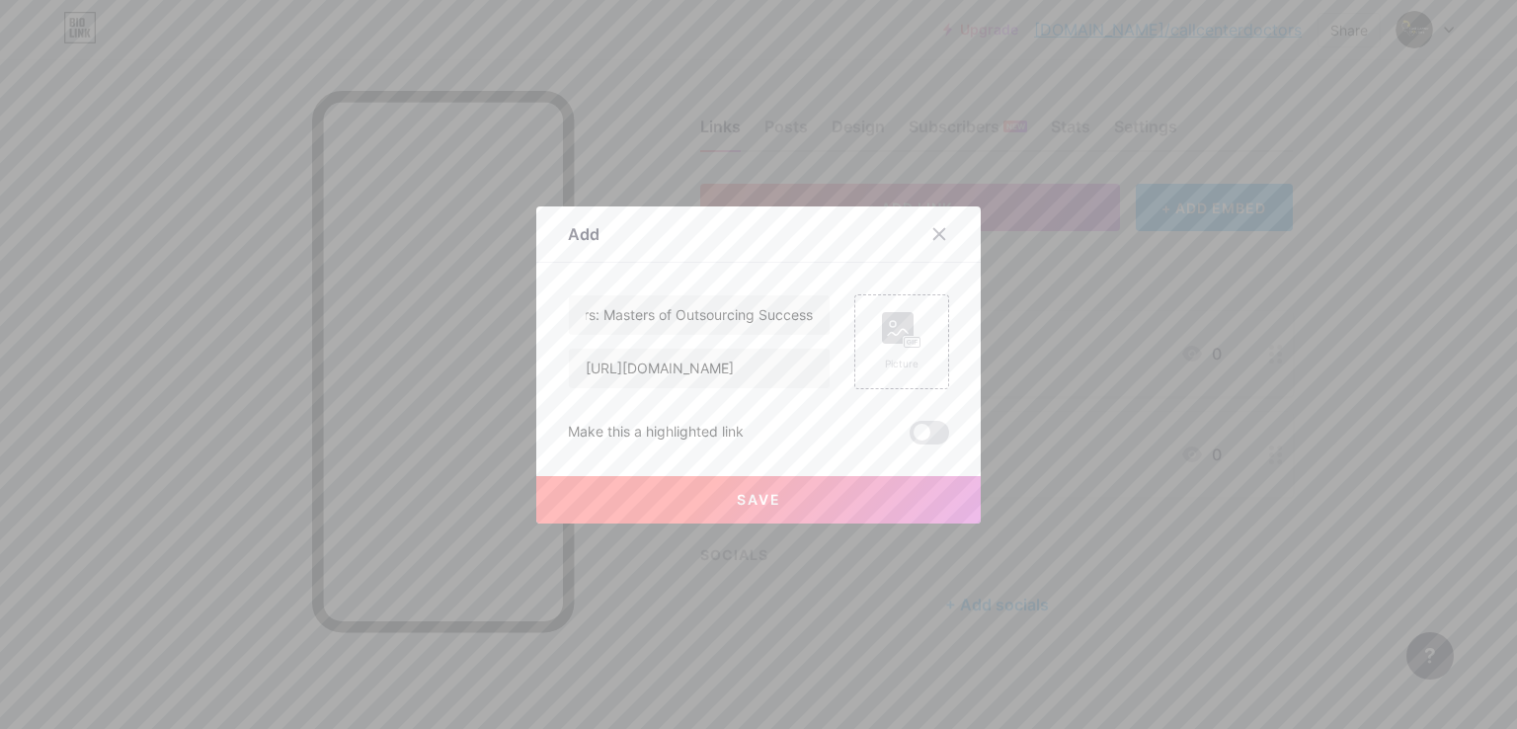
click at [737, 503] on span "Save" at bounding box center [759, 499] width 44 height 17
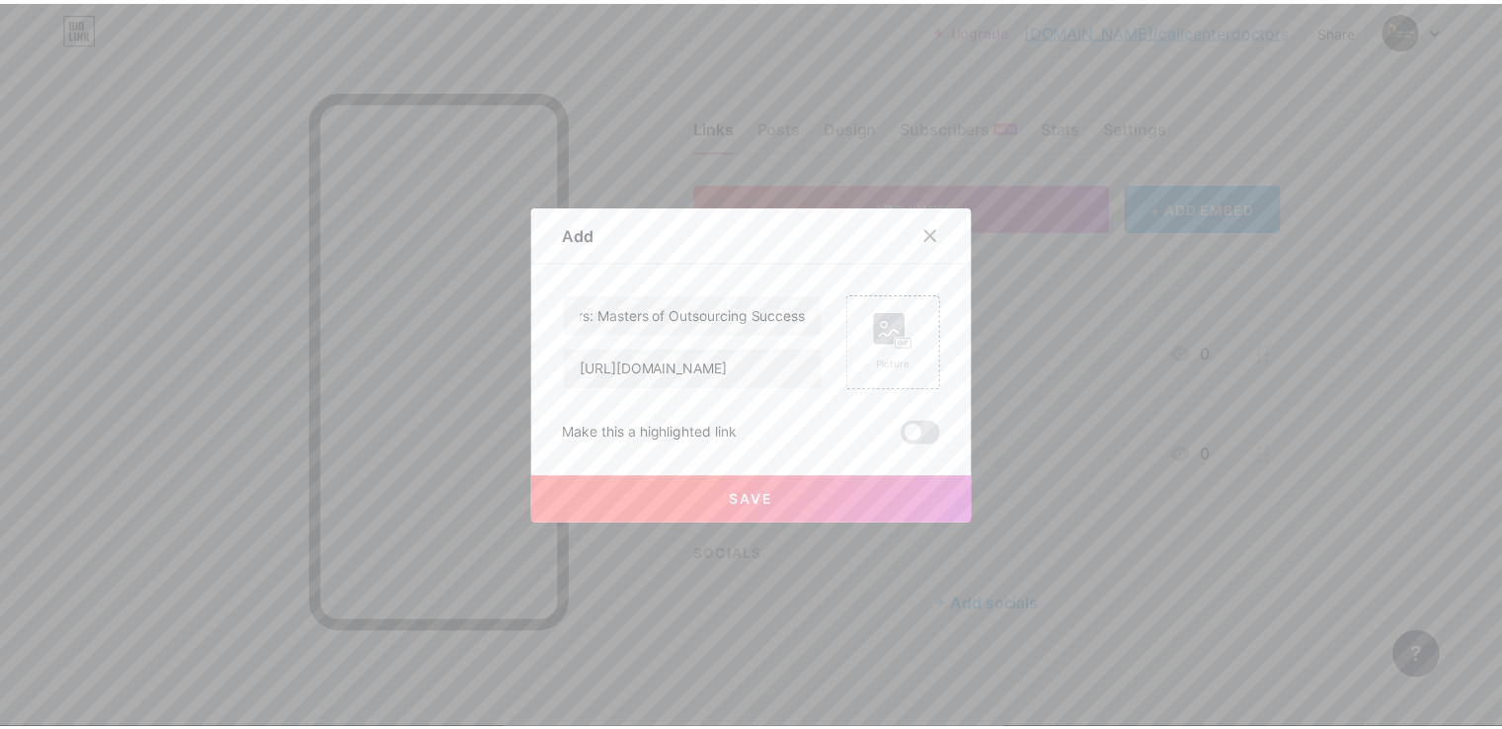
scroll to position [0, 0]
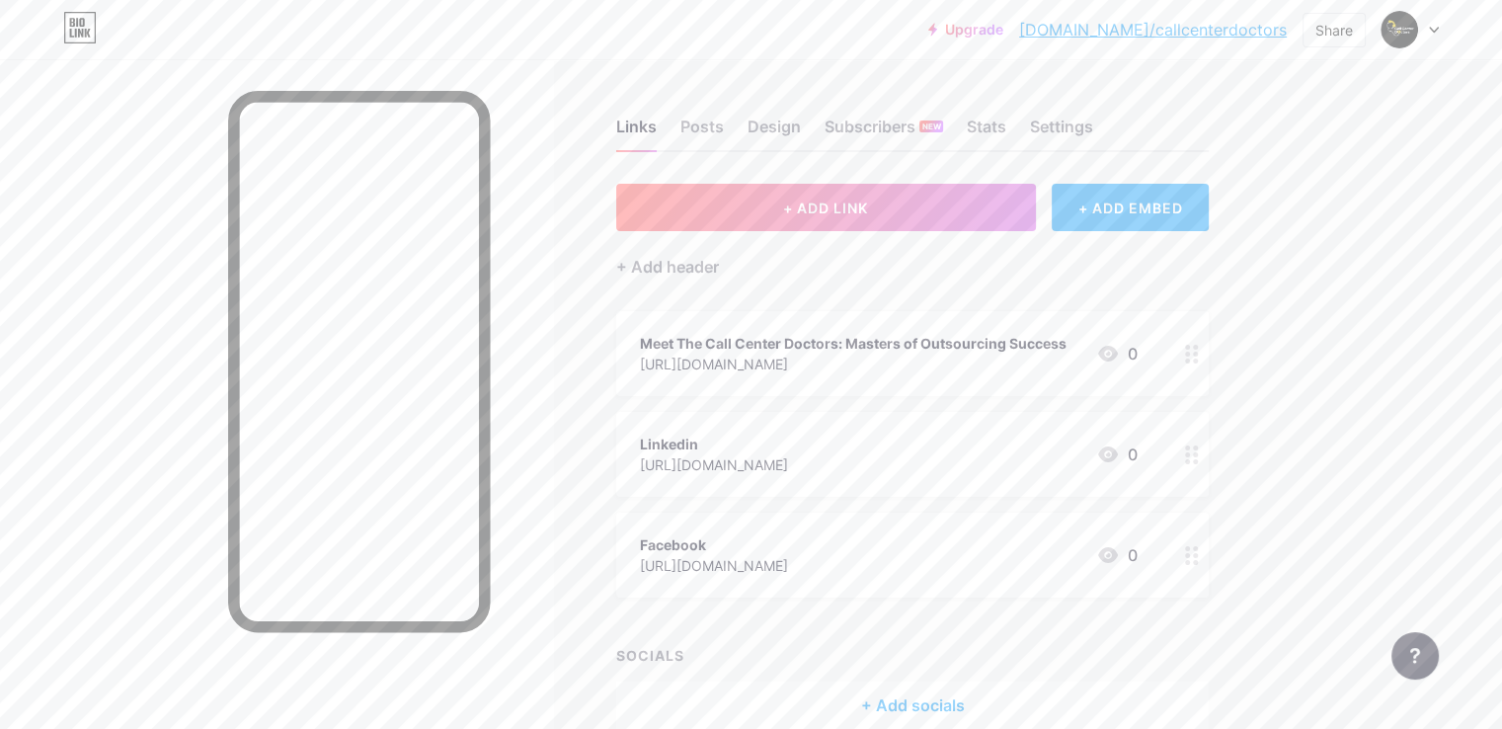
click at [1188, 33] on link "[DOMAIN_NAME]/callcenterdoctors" at bounding box center [1153, 30] width 268 height 24
